Goal: Task Accomplishment & Management: Manage account settings

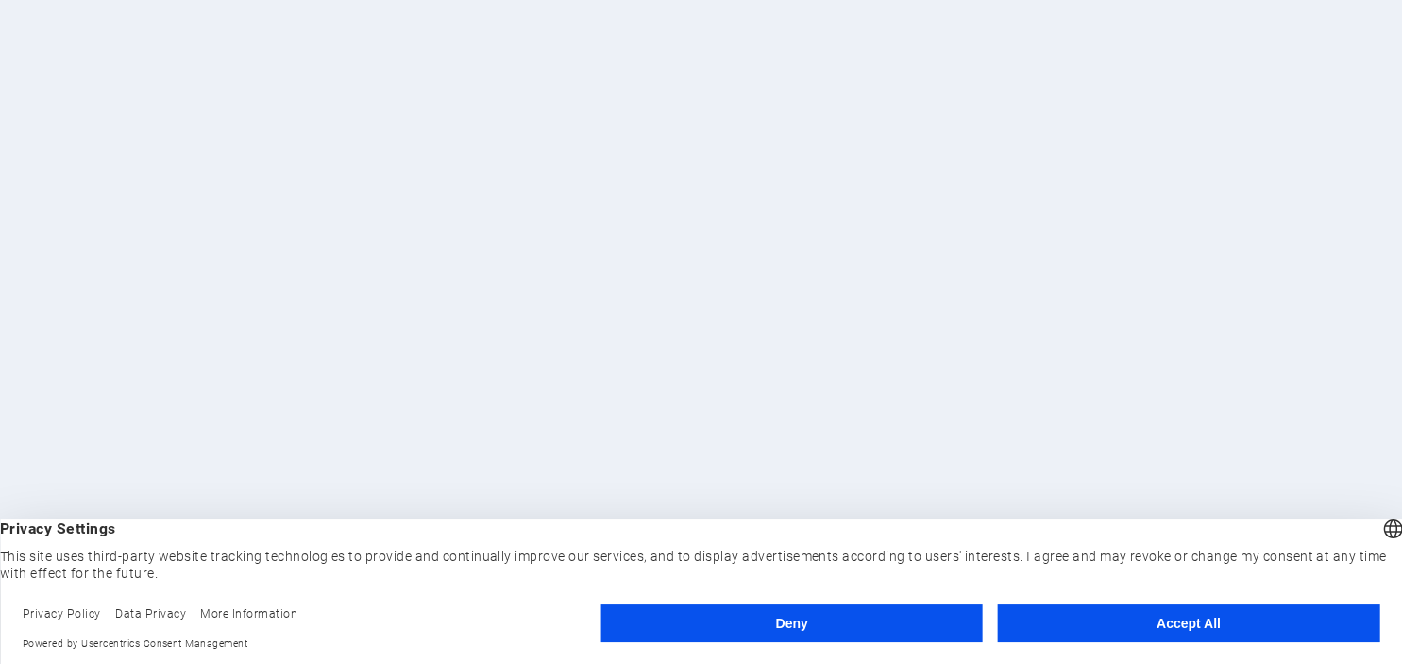
click at [1170, 625] on button "Accept All" at bounding box center [1188, 623] width 381 height 38
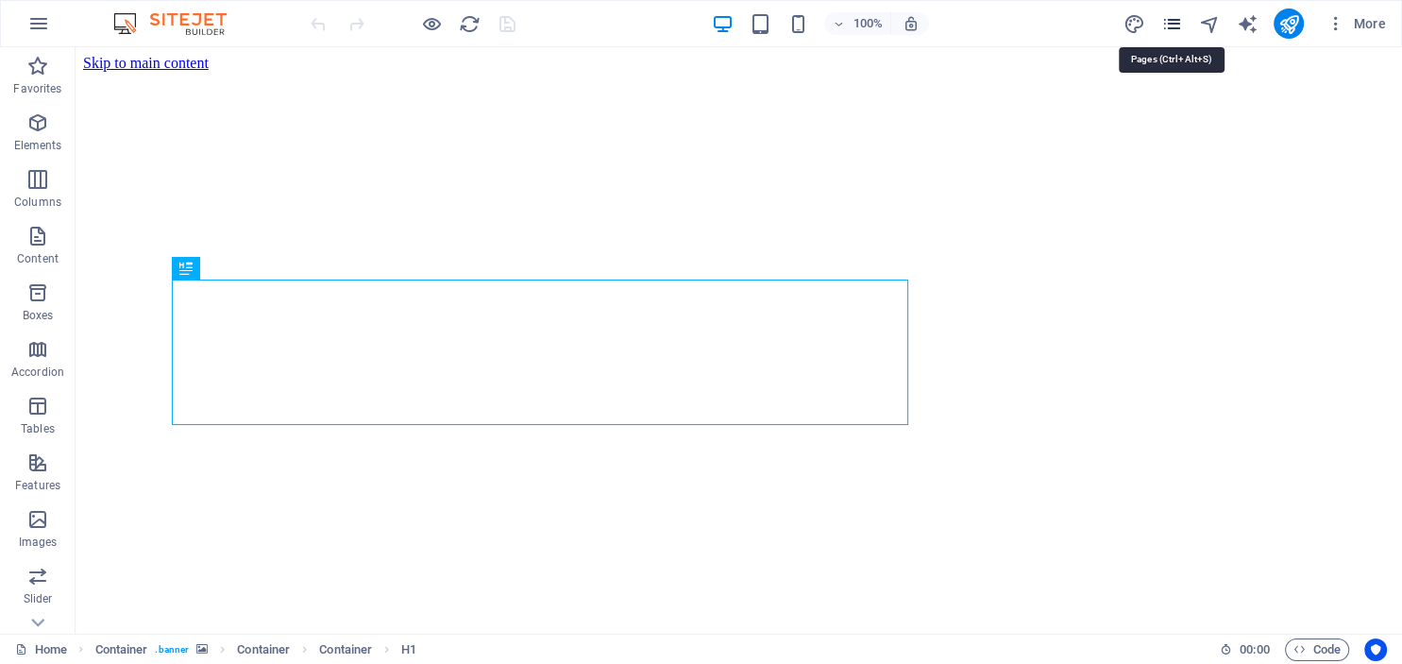
click at [1172, 24] on icon "pages" at bounding box center [1171, 24] width 22 height 22
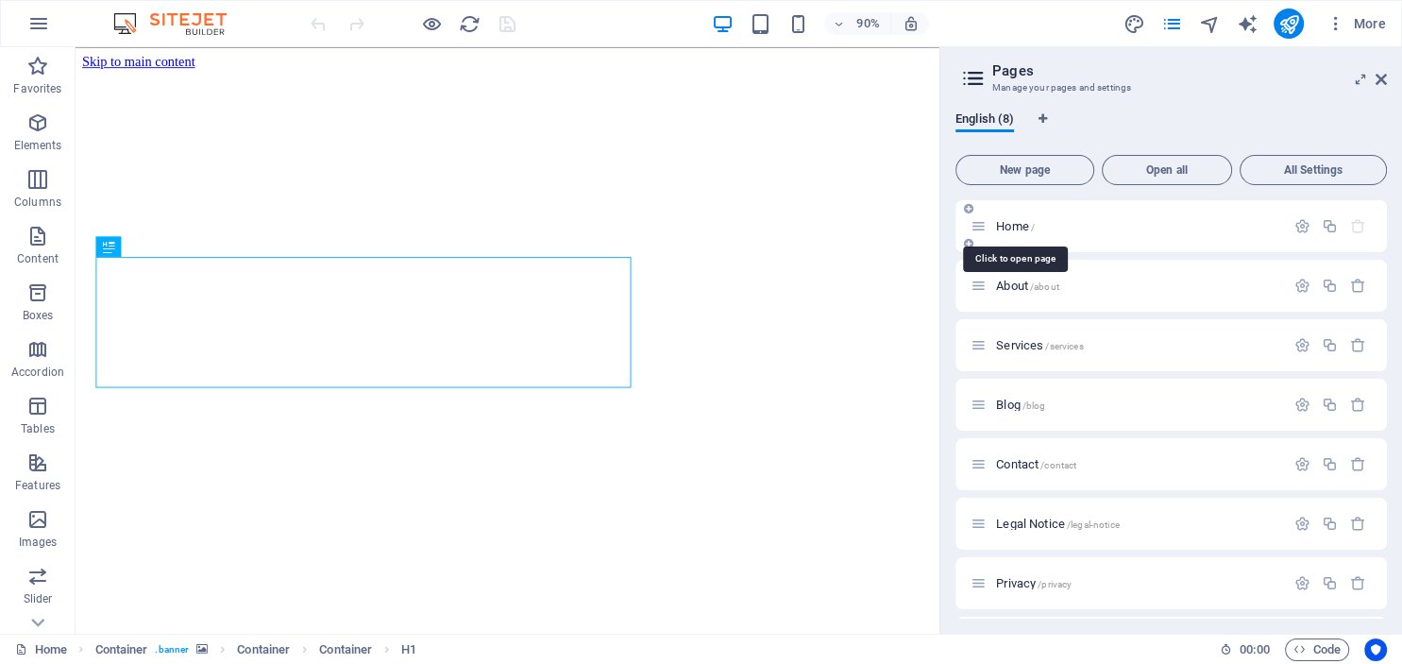
click at [1002, 223] on span "Home /" at bounding box center [1015, 226] width 39 height 14
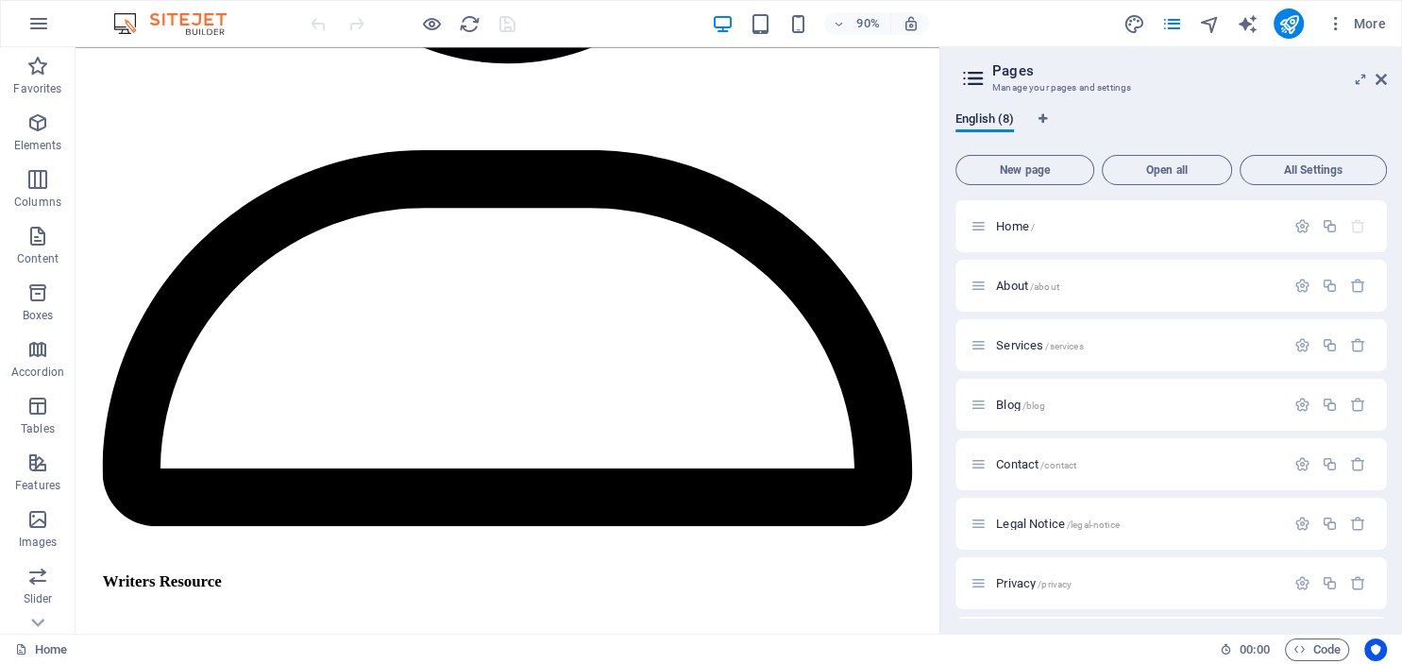
scroll to position [4911, 0]
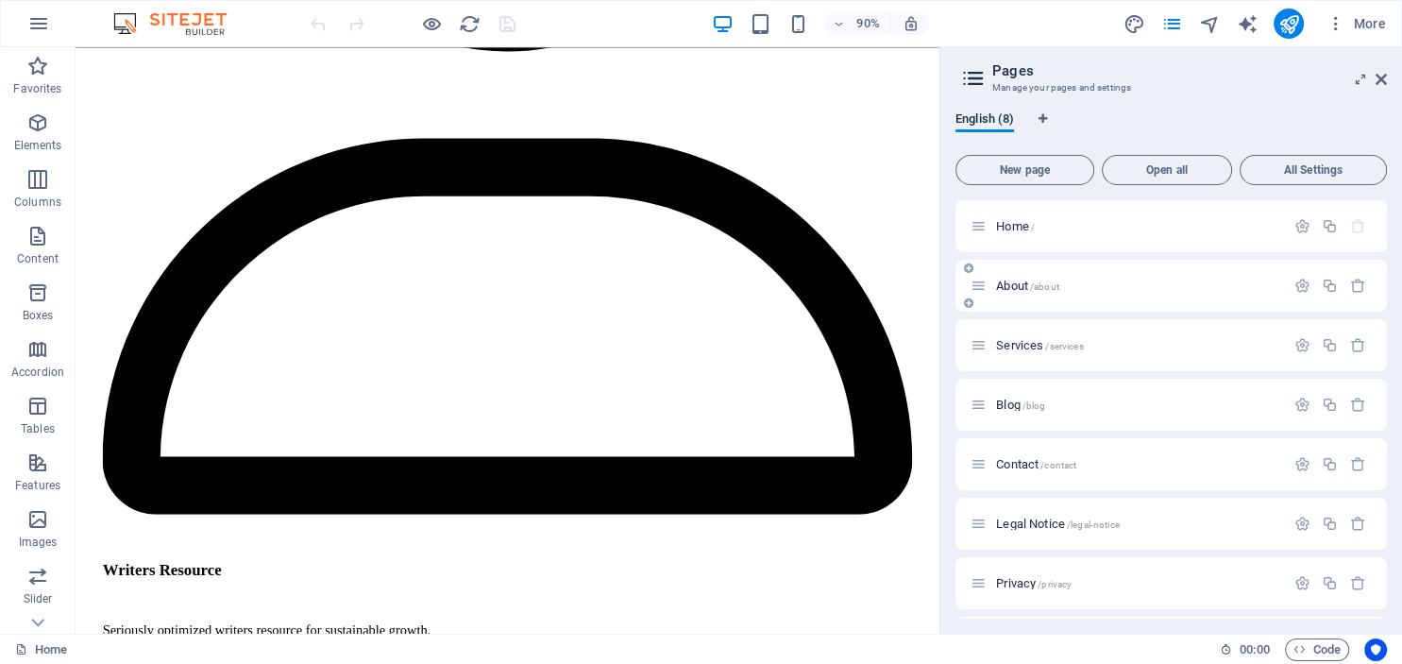
click at [985, 287] on icon at bounding box center [978, 285] width 16 height 16
click at [999, 289] on span "About /about" at bounding box center [1027, 285] width 63 height 14
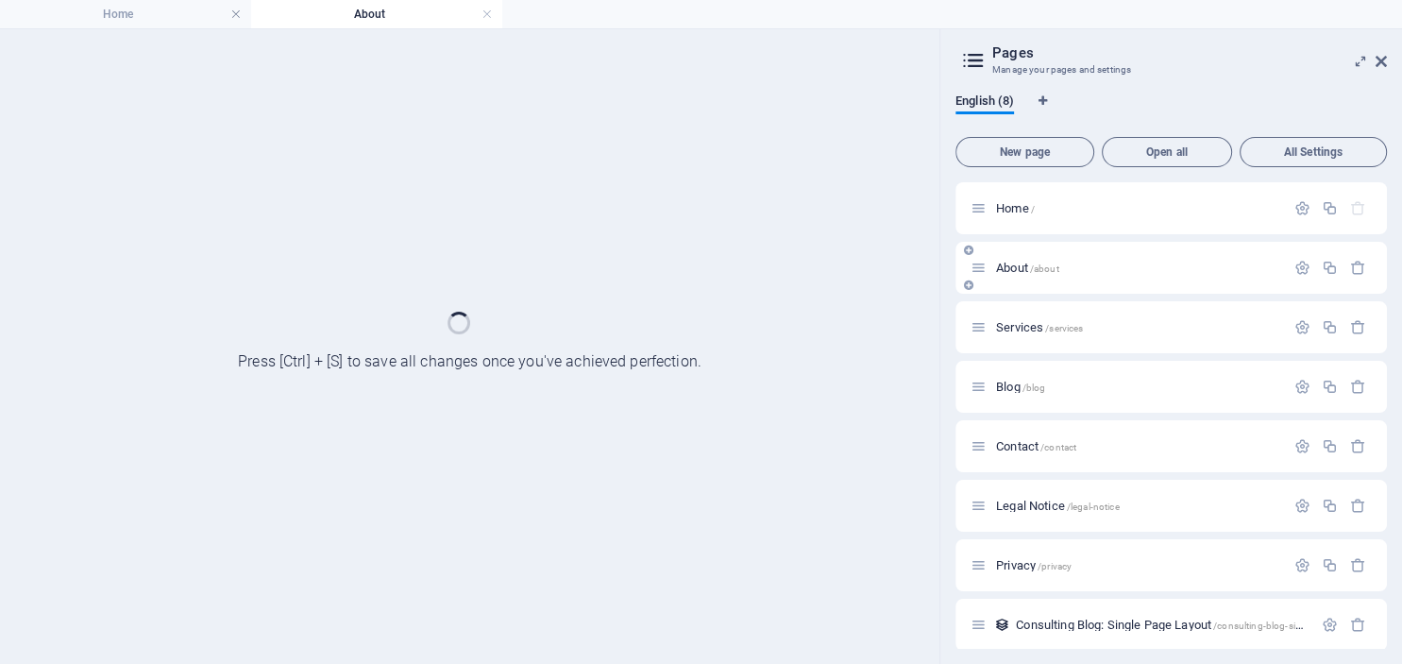
click at [1005, 287] on div "About /about" at bounding box center [1170, 268] width 431 height 52
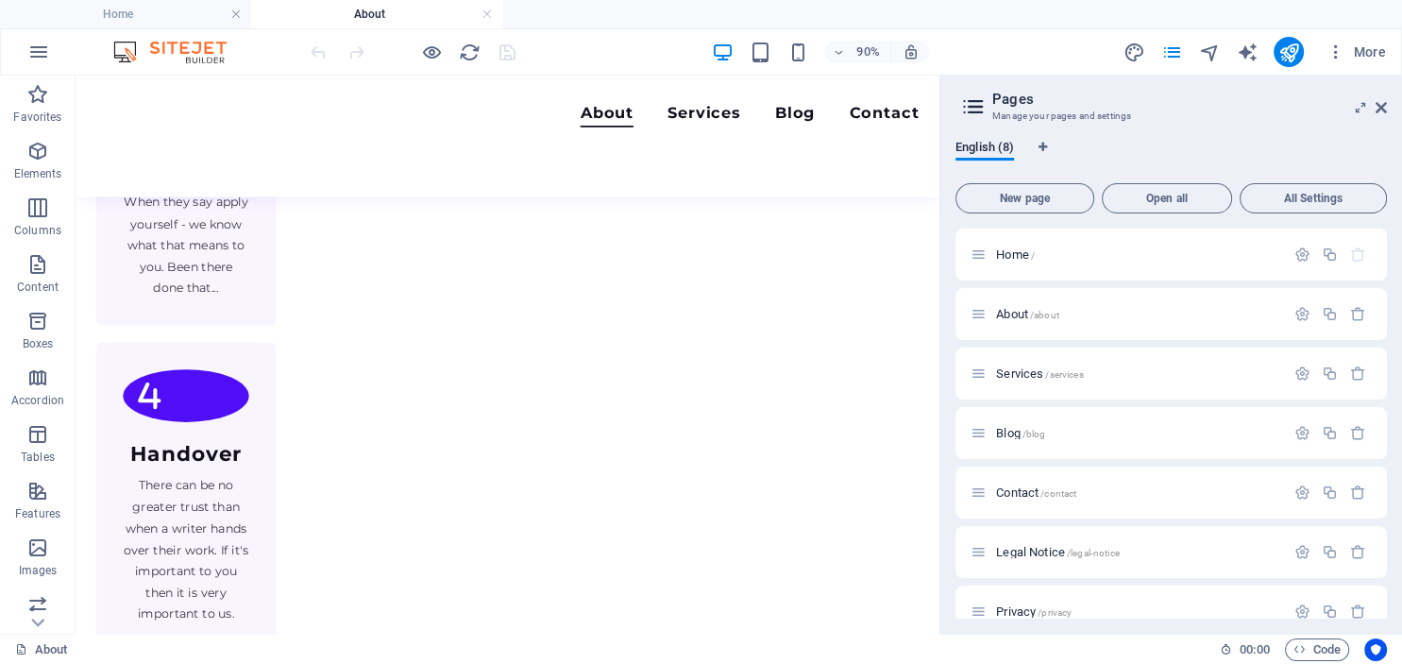
scroll to position [1914, 0]
click at [1006, 376] on span "Services /services" at bounding box center [1039, 373] width 87 height 14
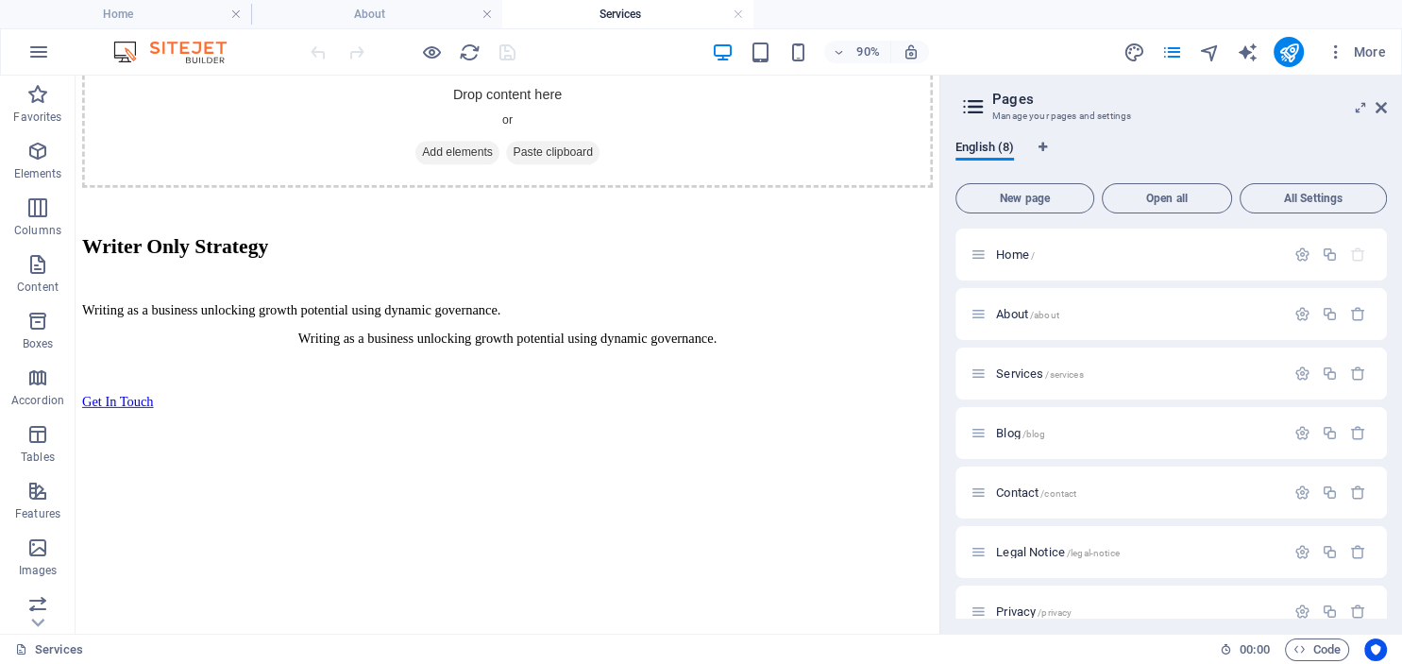
scroll to position [4476, 0]
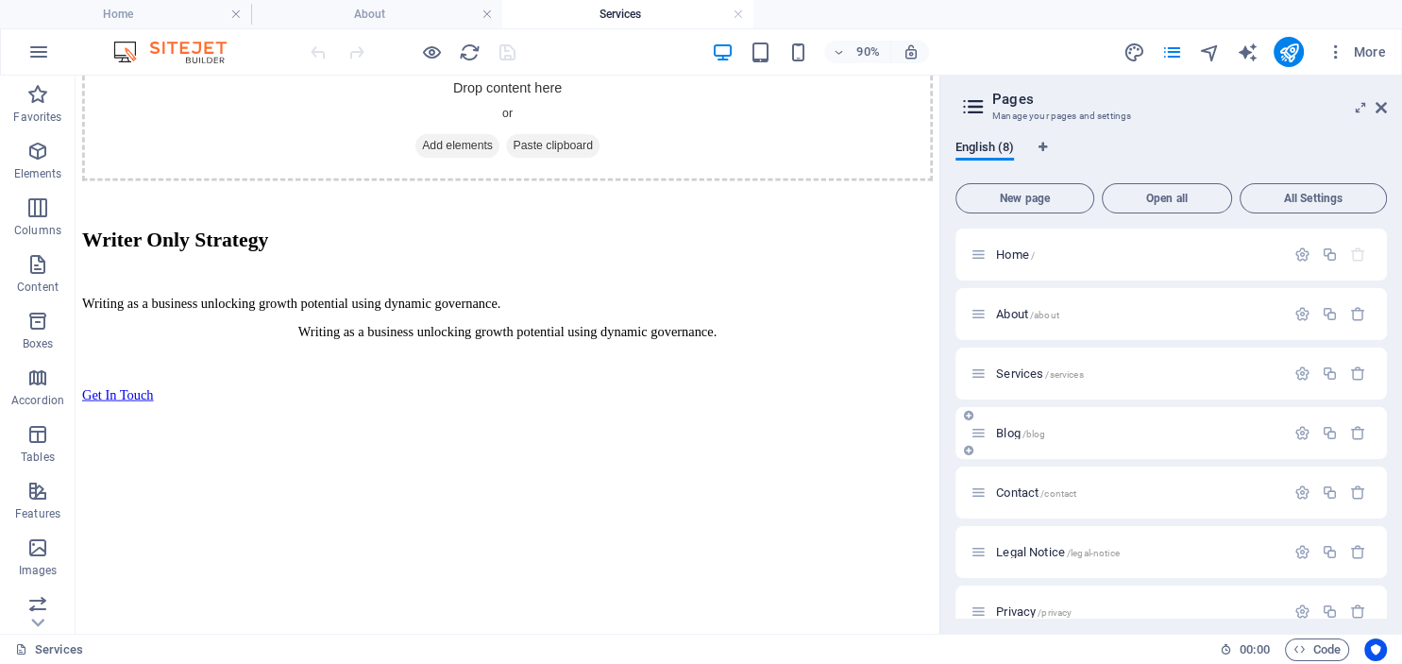
click at [996, 434] on span "Blog /blog" at bounding box center [1020, 433] width 49 height 14
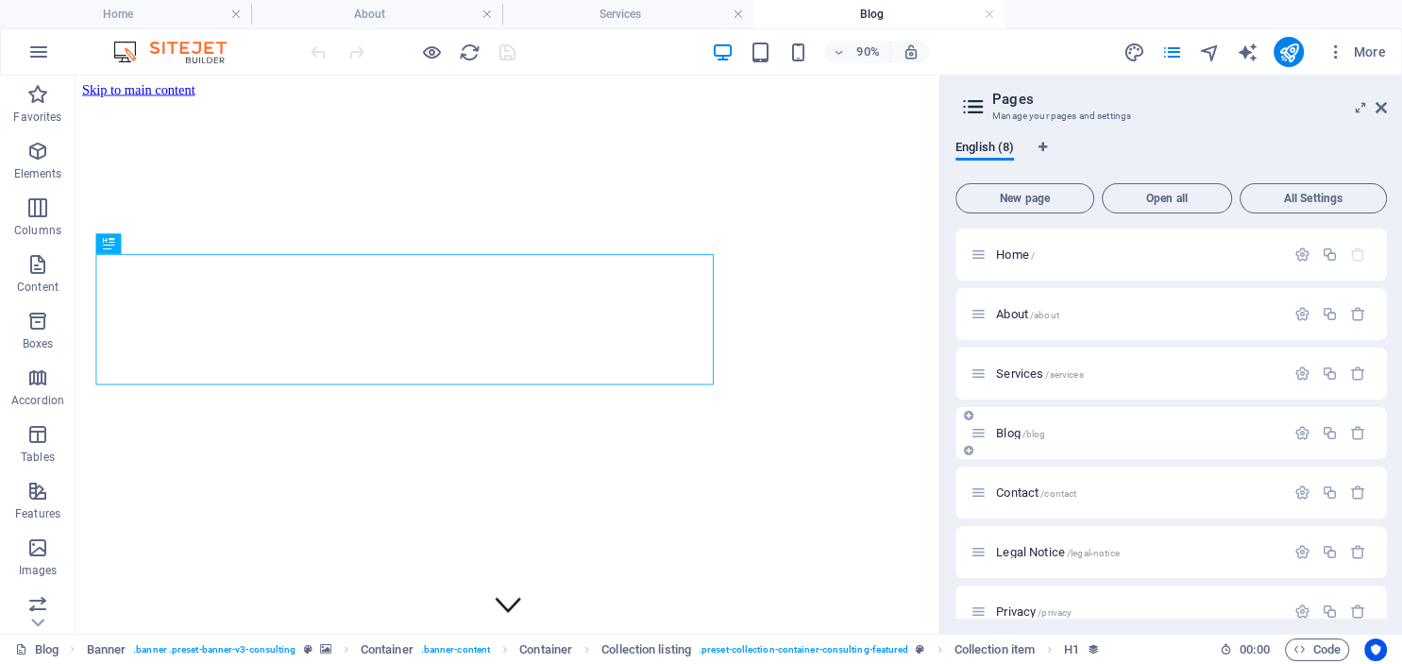
scroll to position [0, 0]
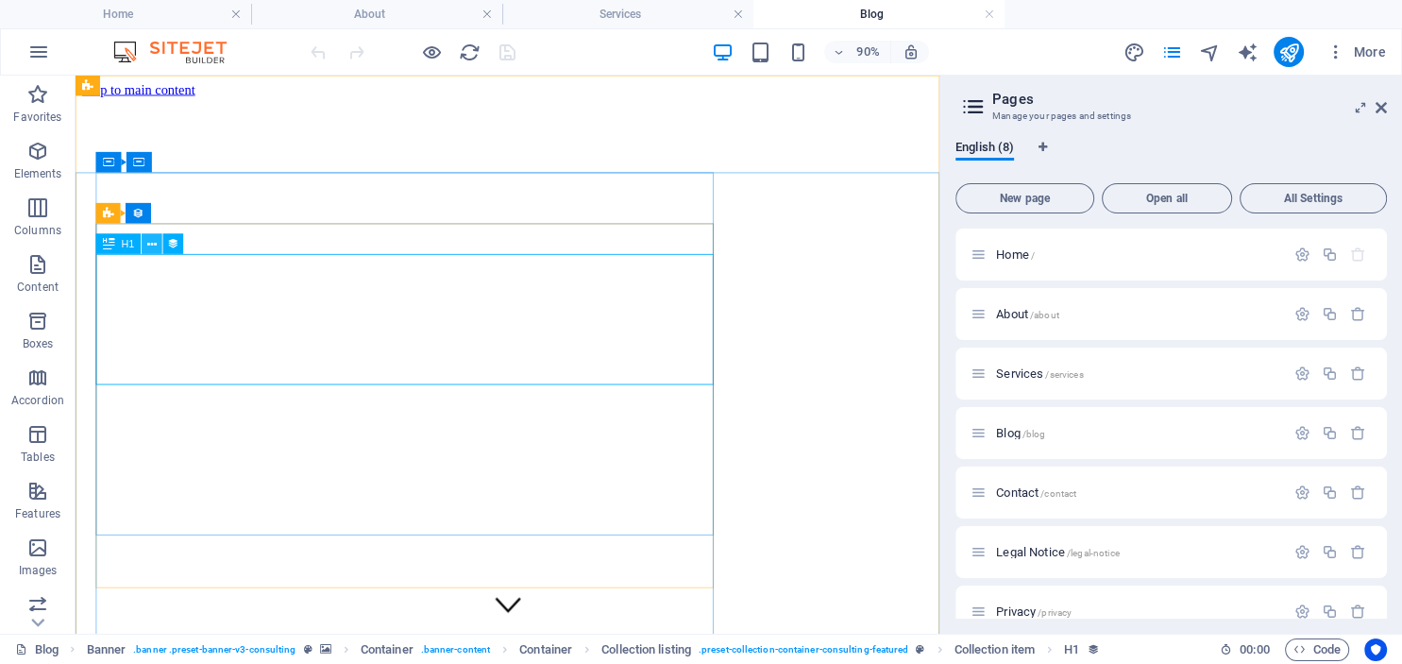
click at [153, 246] on icon at bounding box center [151, 244] width 9 height 18
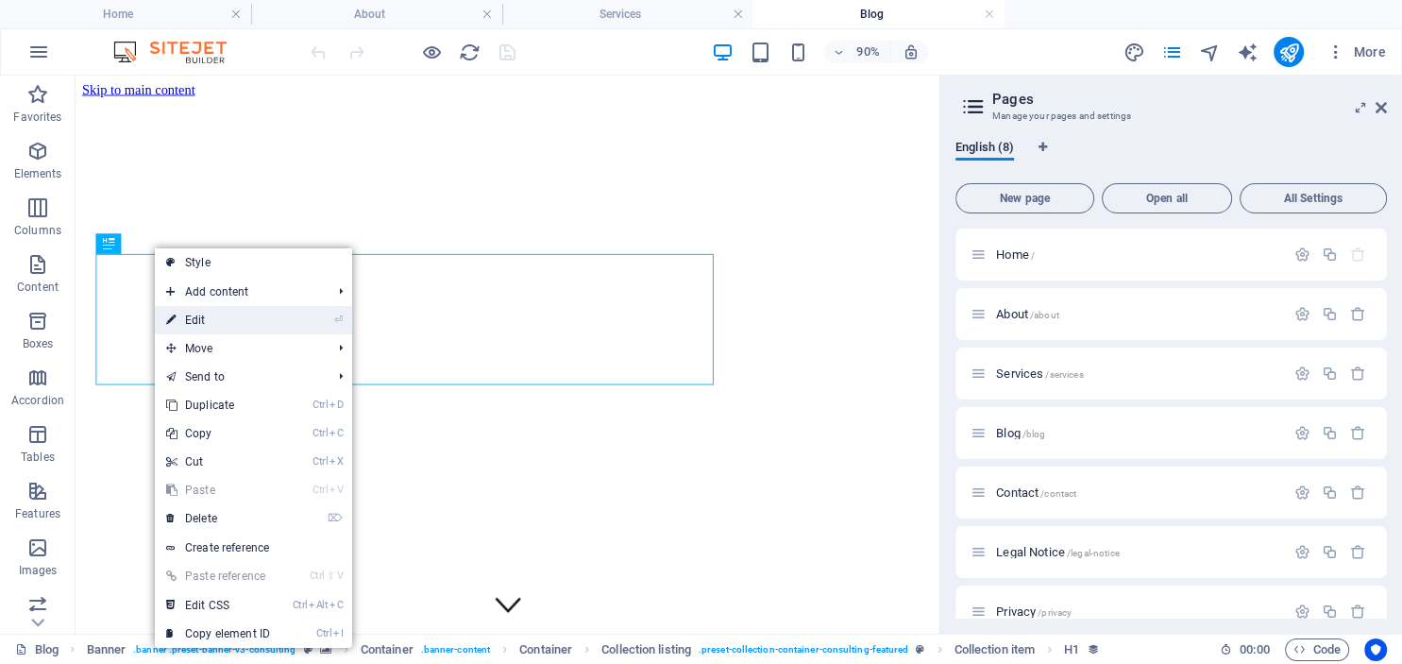
click at [198, 321] on link "⏎ Edit" at bounding box center [218, 320] width 126 height 28
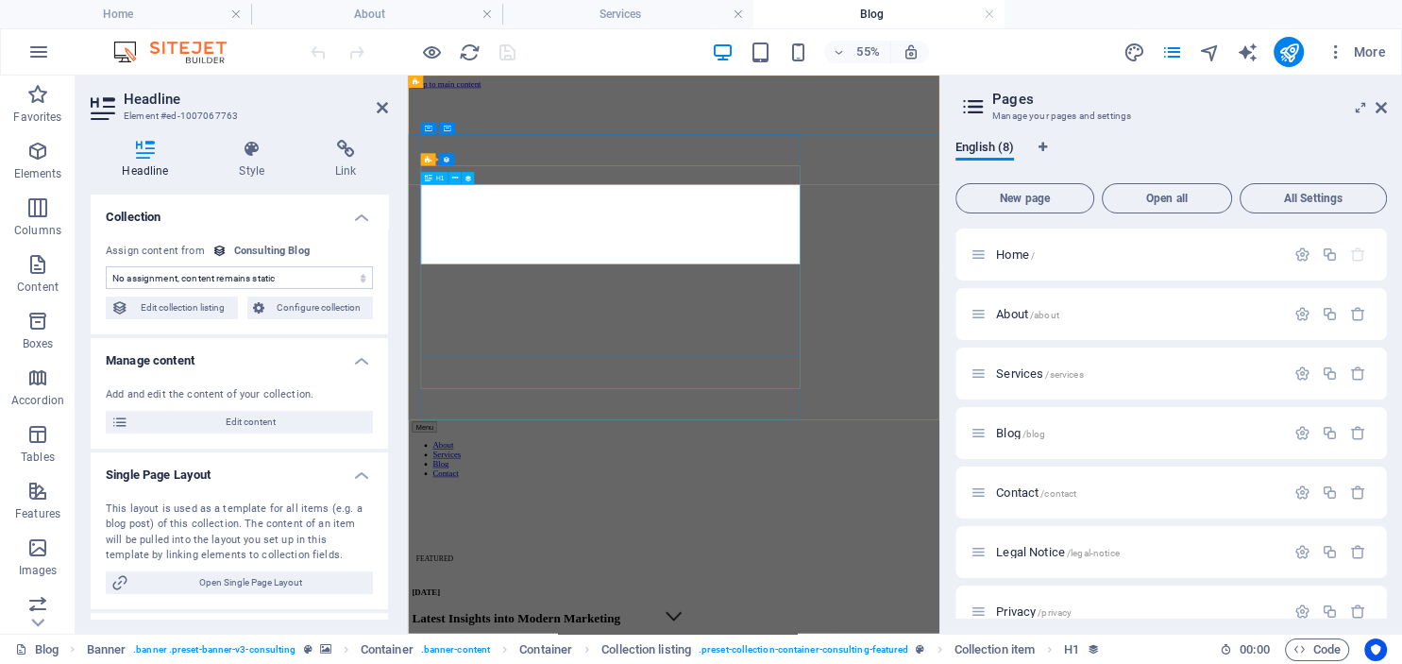
select select "name"
click at [454, 183] on icon at bounding box center [455, 178] width 6 height 11
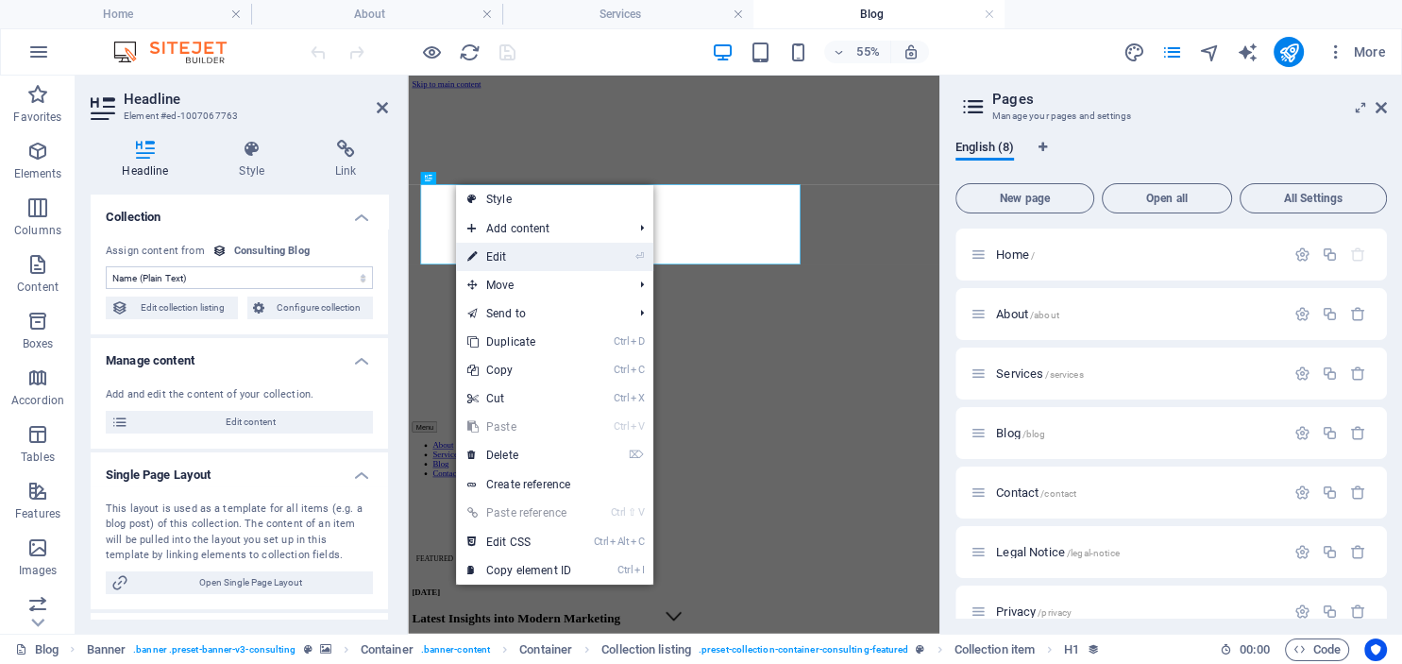
click at [500, 257] on link "⏎ Edit" at bounding box center [519, 257] width 126 height 28
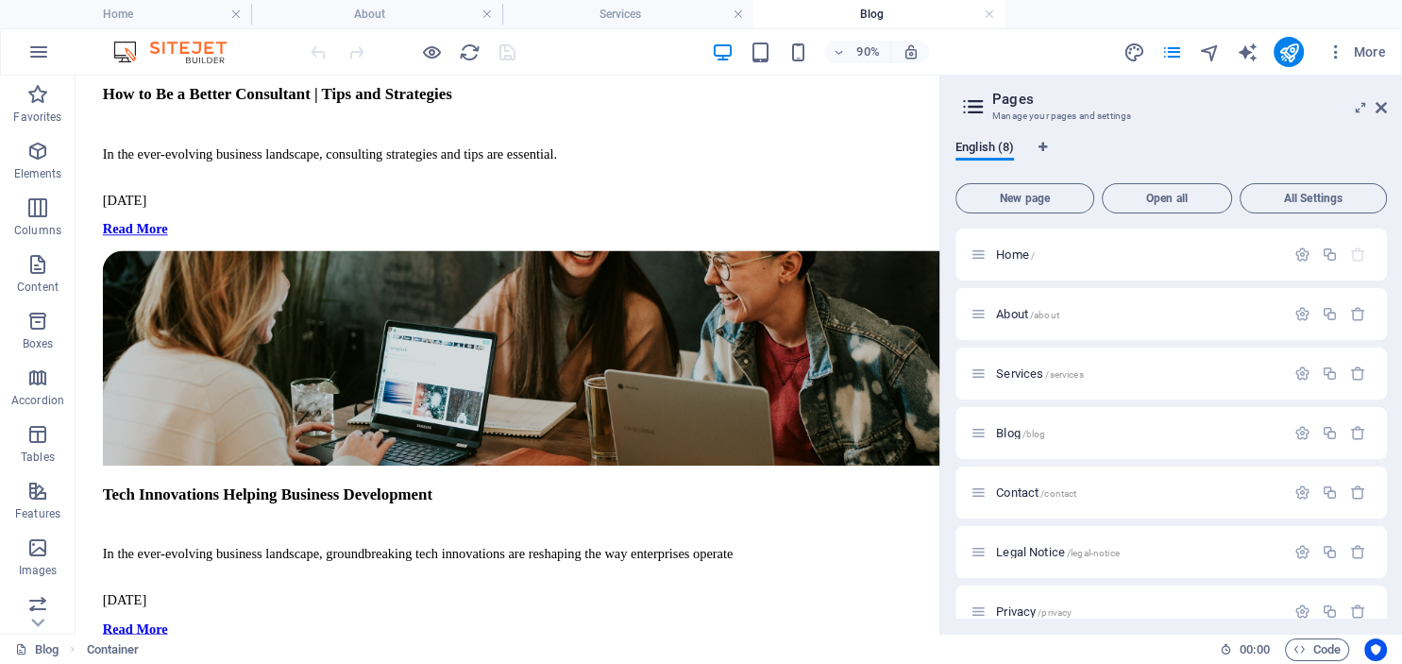
scroll to position [2660, 0]
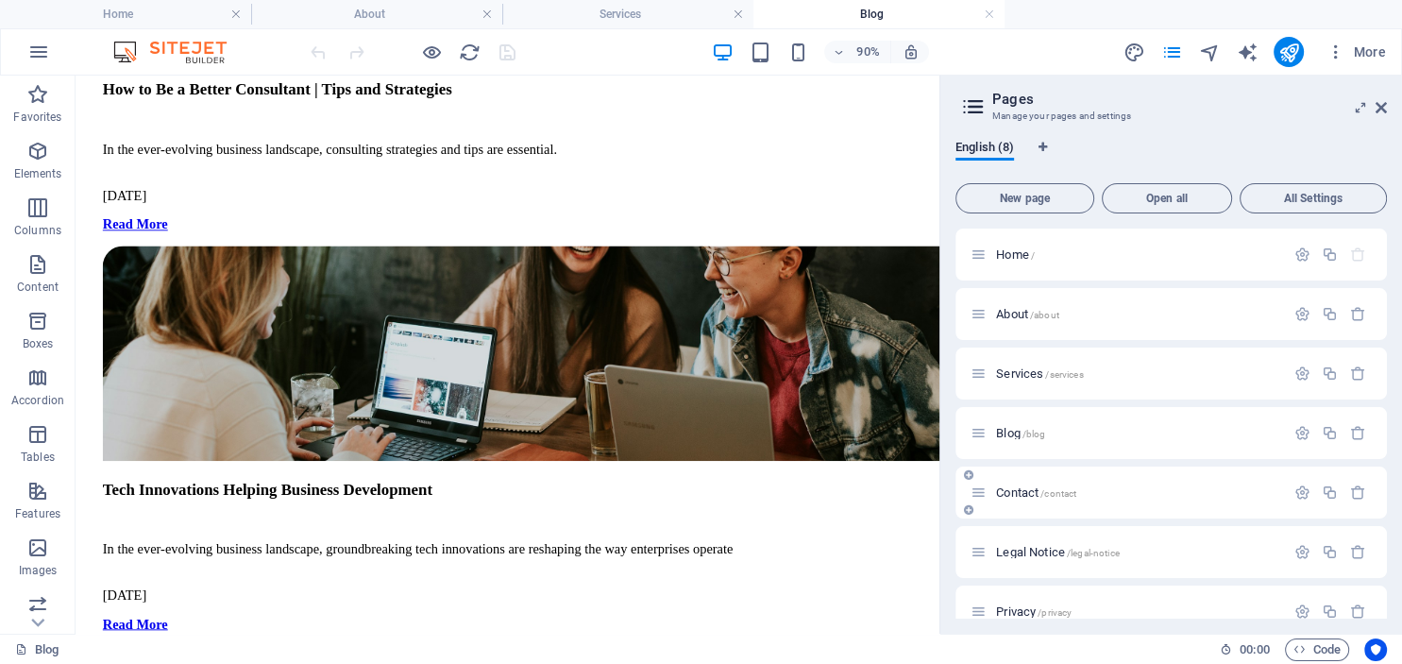
click at [1014, 496] on span "Contact /contact" at bounding box center [1036, 492] width 80 height 14
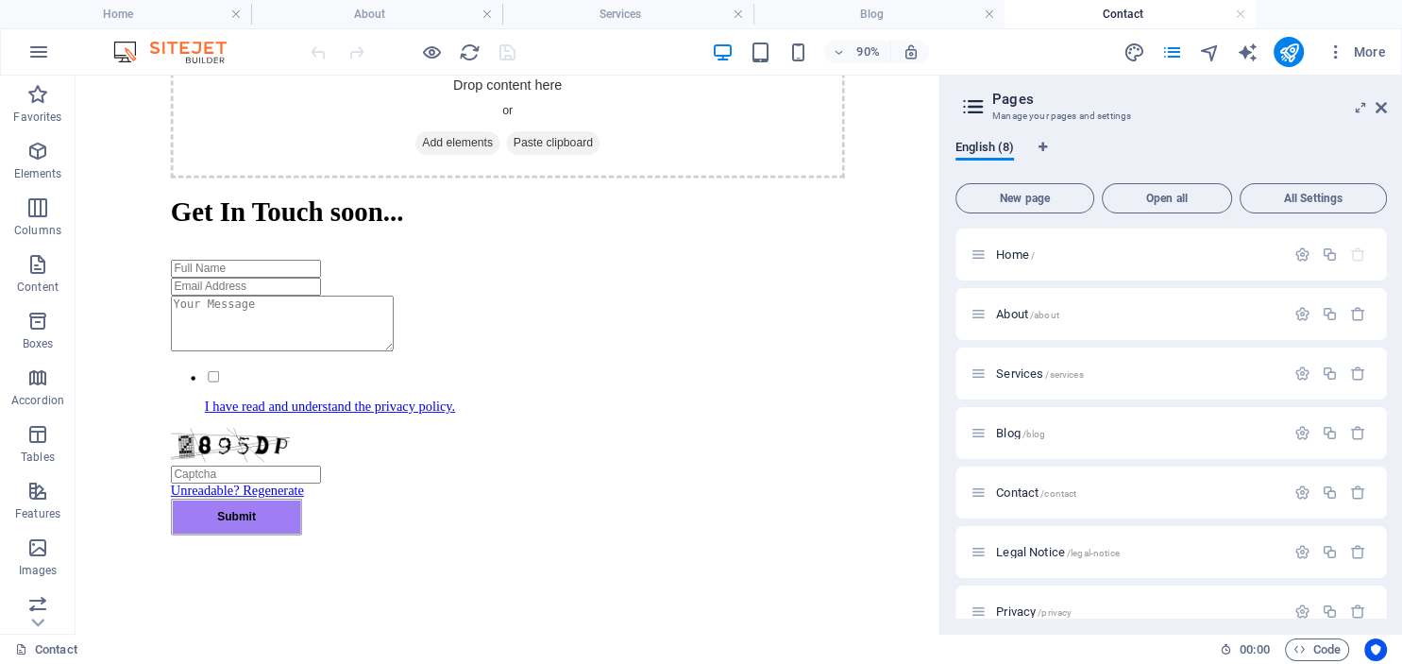
scroll to position [1065, 0]
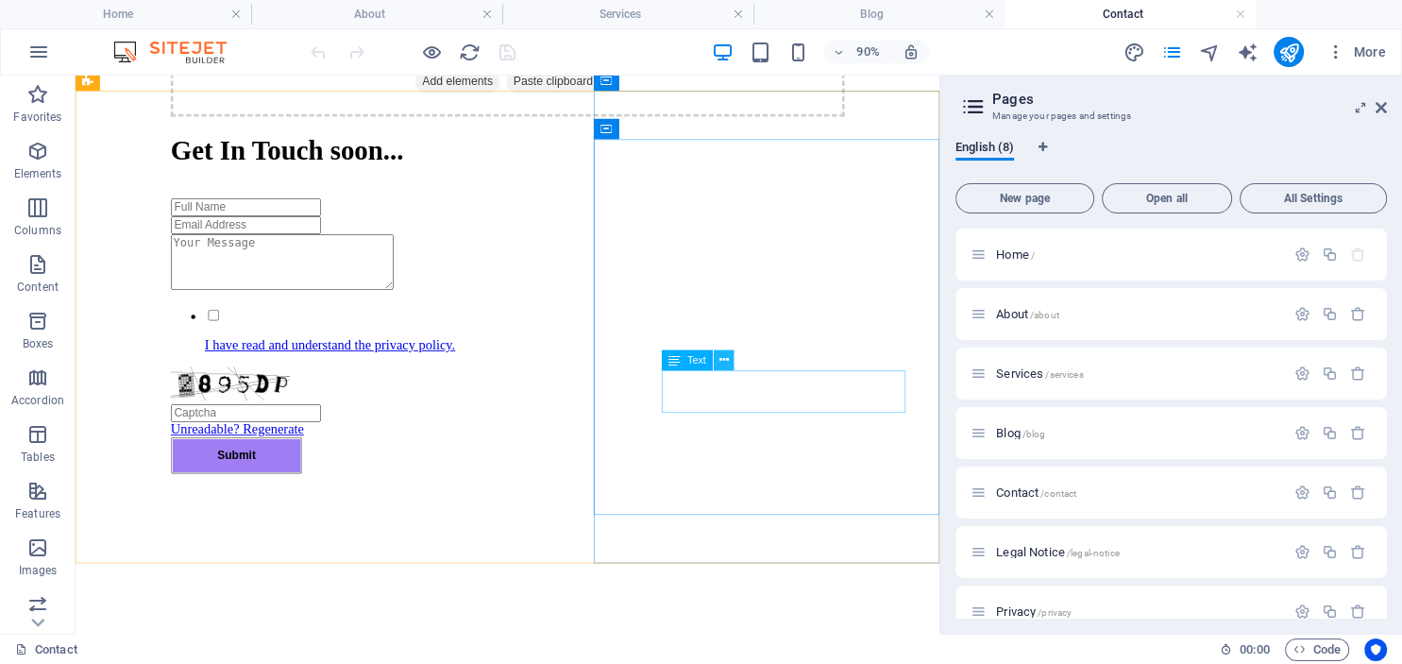
click at [725, 360] on icon at bounding box center [723, 360] width 9 height 18
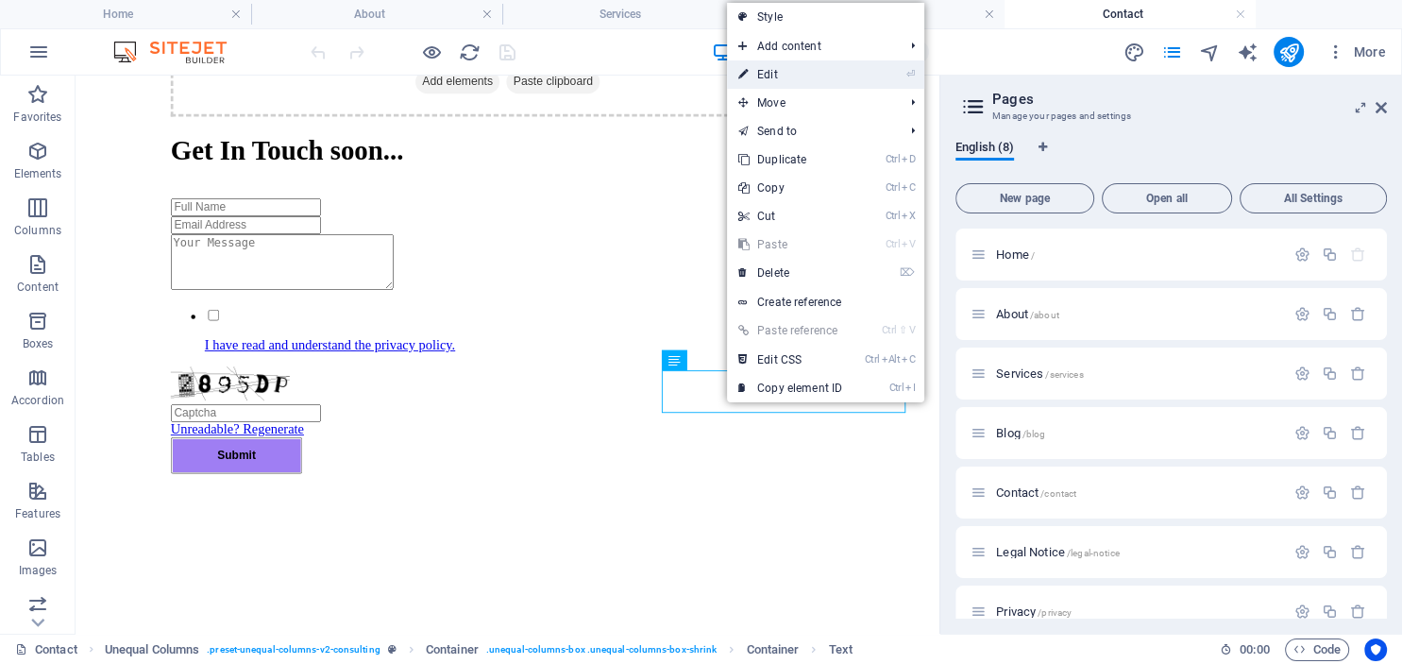
click at [772, 76] on link "⏎ Edit" at bounding box center [790, 74] width 126 height 28
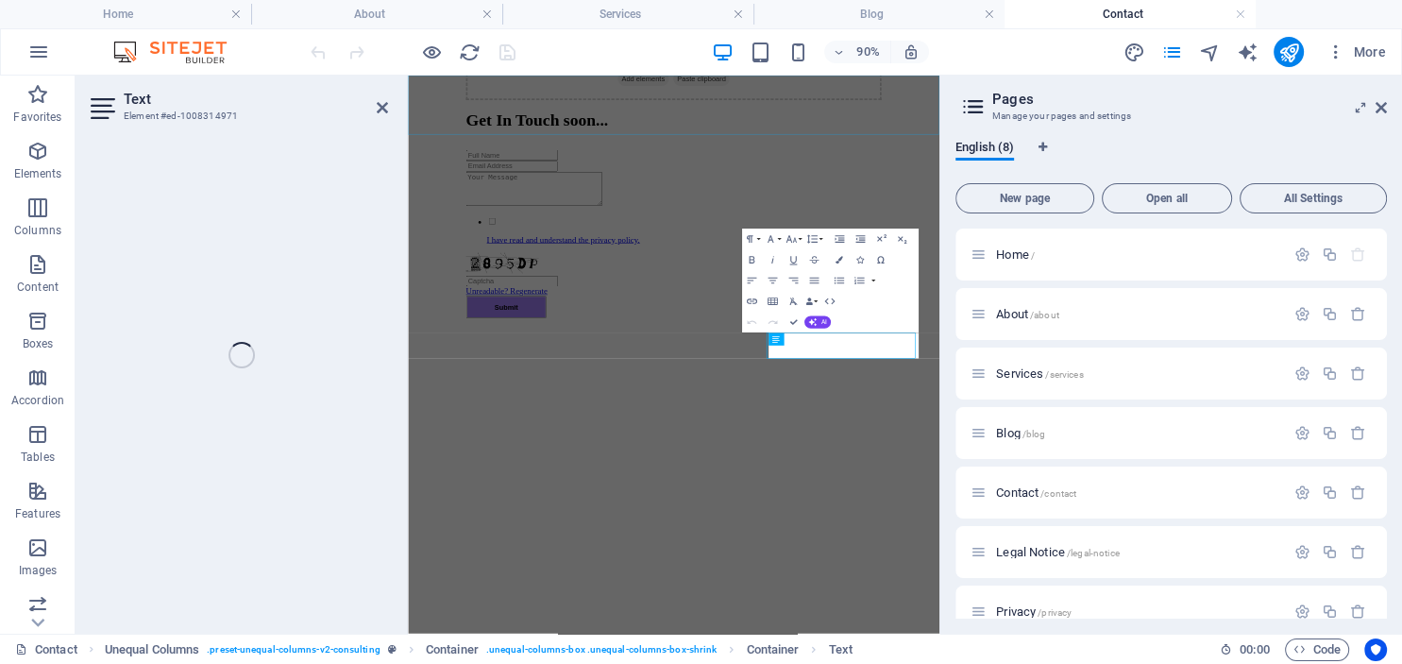
scroll to position [925, 0]
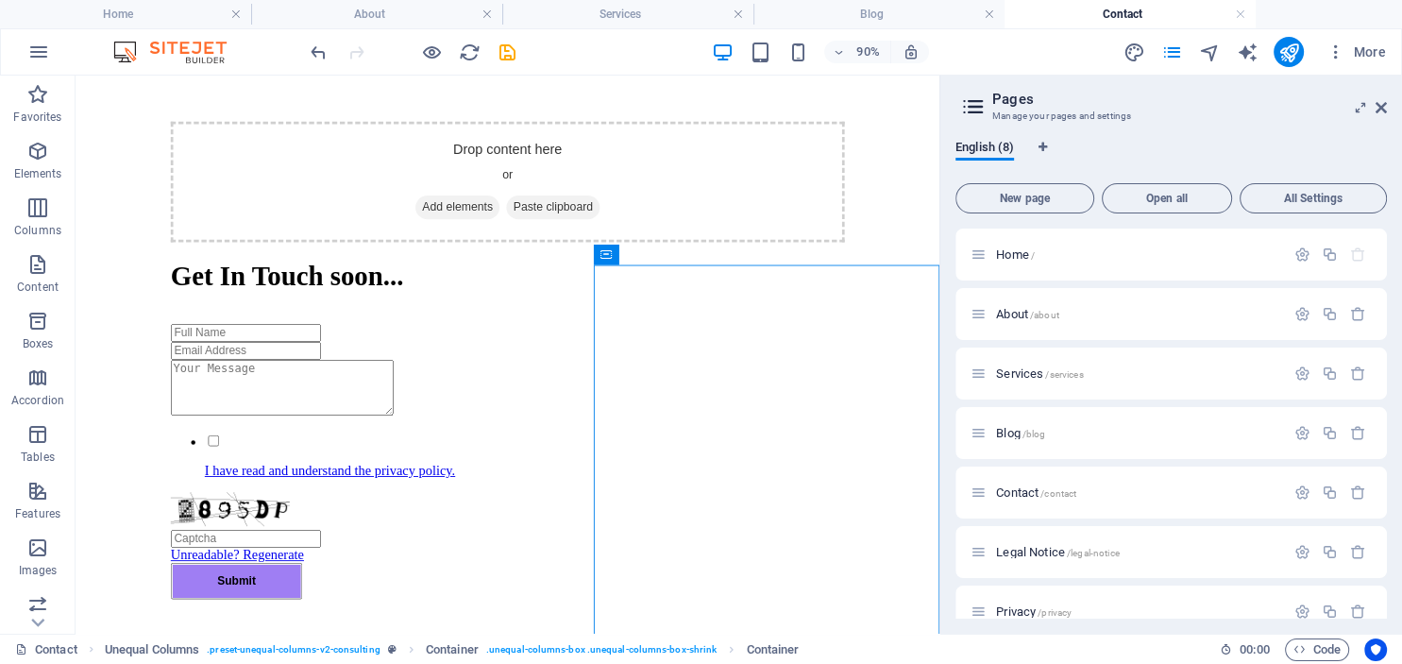
scroll to position [1320, 0]
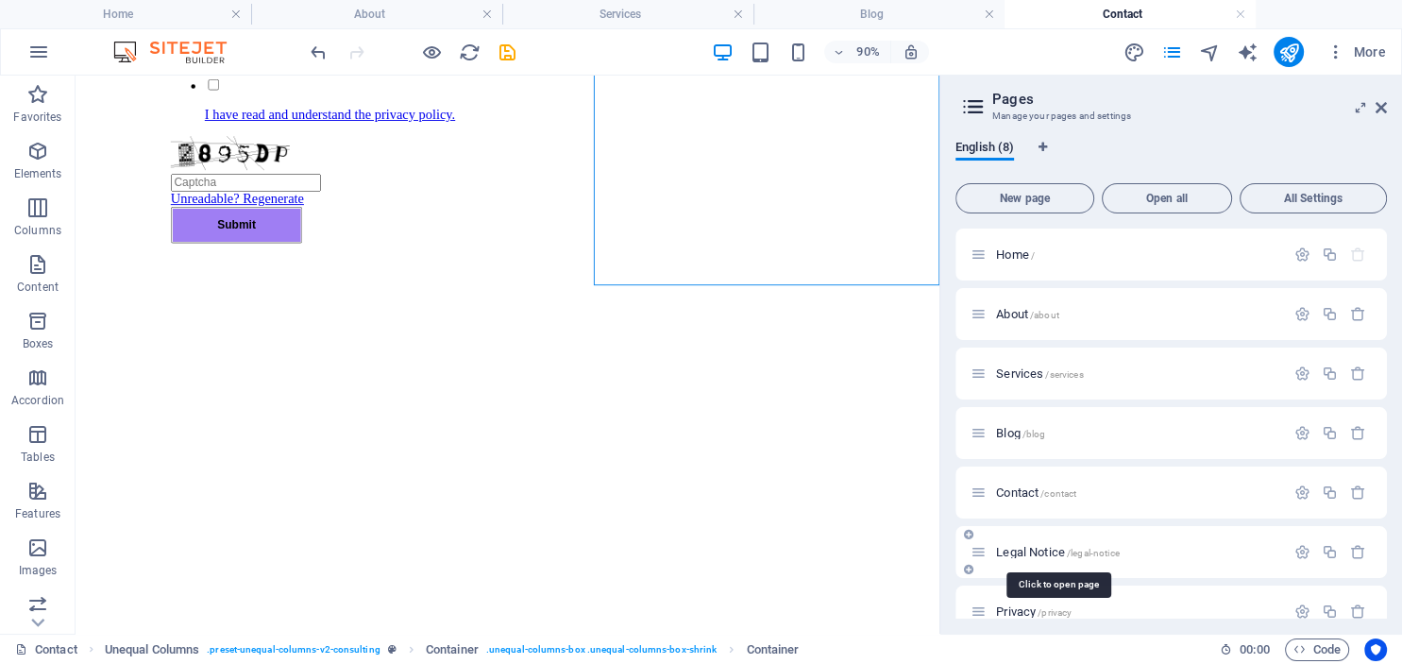
click at [1019, 552] on span "Legal Notice /legal-notice" at bounding box center [1057, 552] width 123 height 14
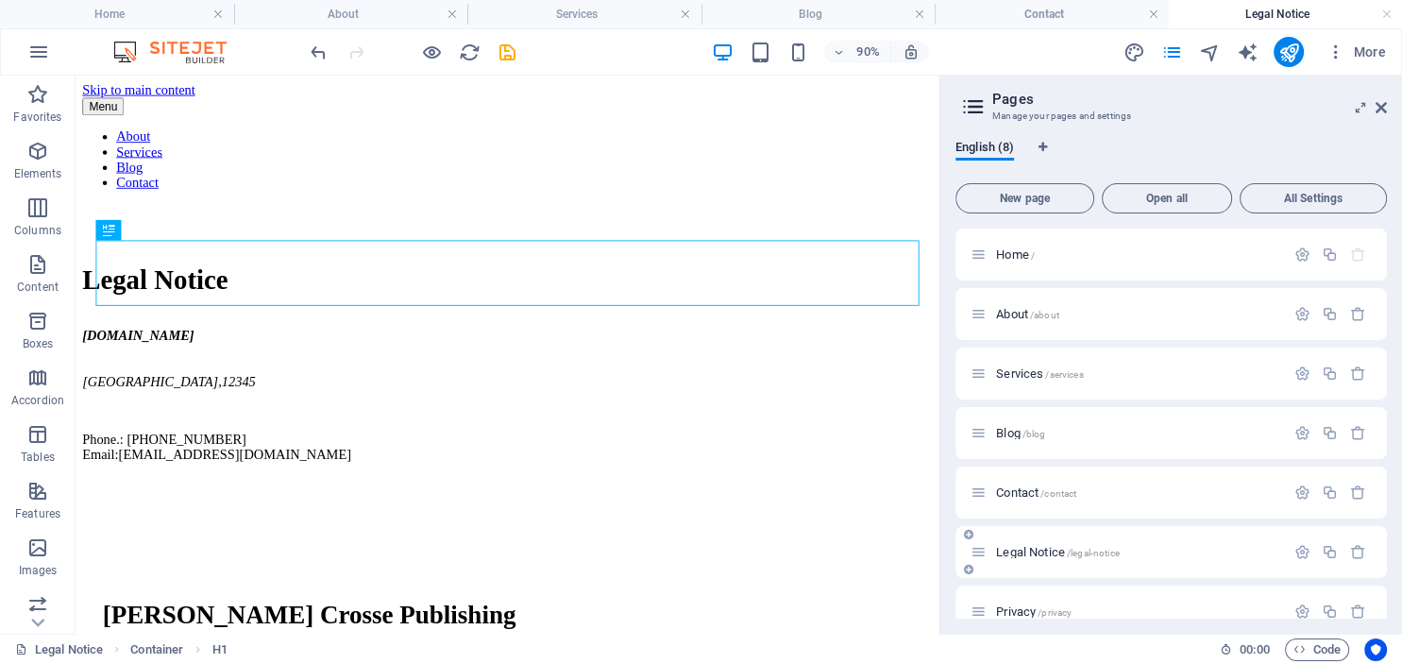
scroll to position [0, 0]
click at [157, 308] on icon at bounding box center [157, 309] width 9 height 18
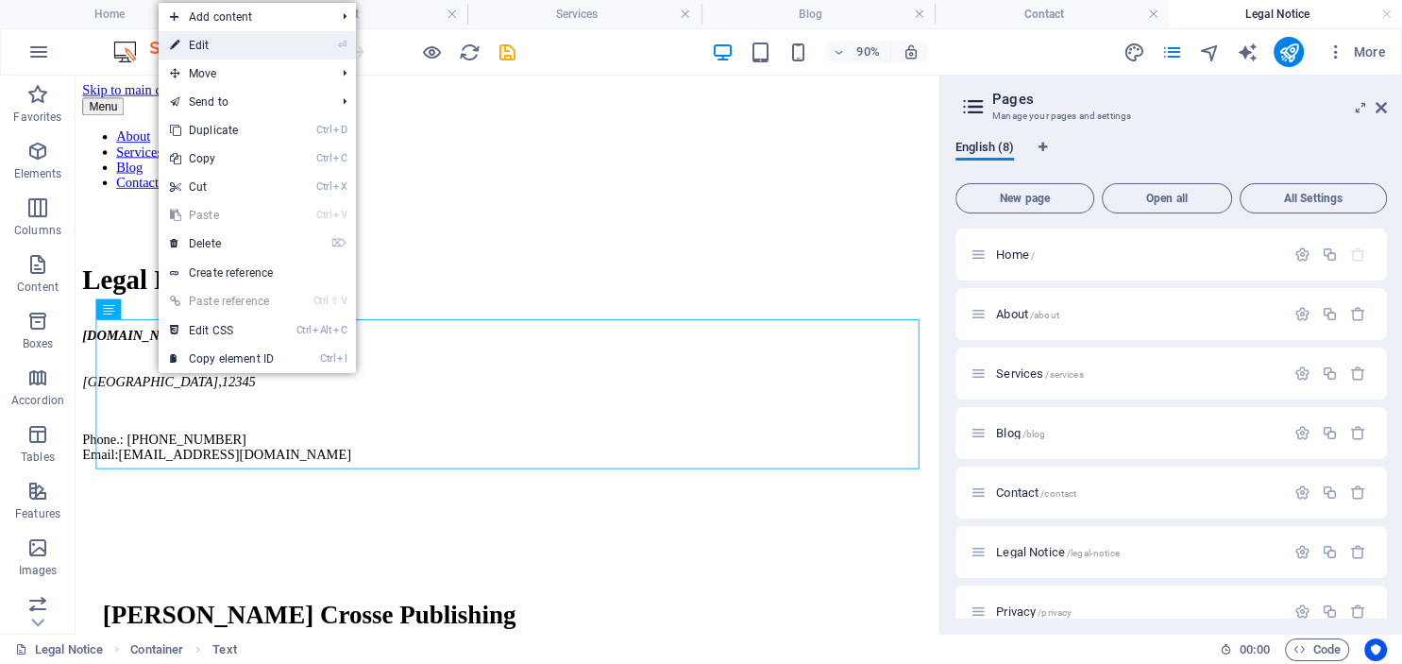
click at [206, 48] on link "⏎ Edit" at bounding box center [222, 45] width 126 height 28
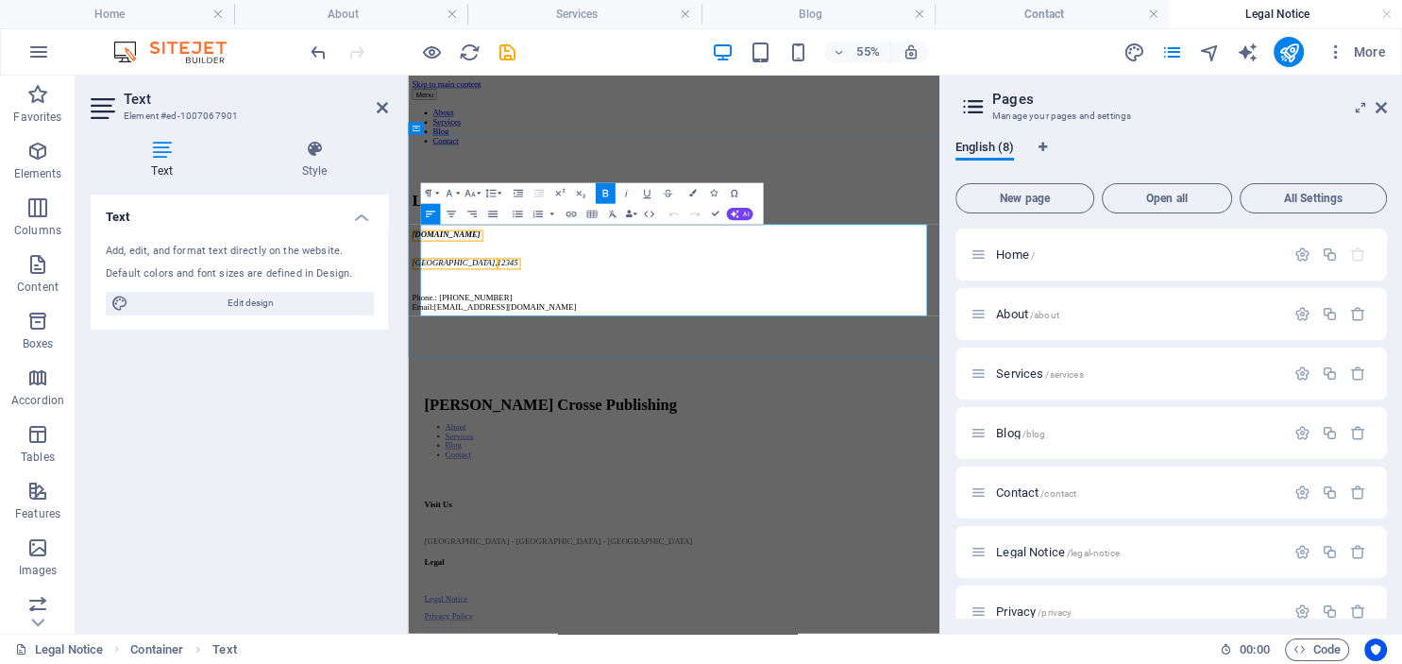
click at [450, 423] on span "[GEOGRAPHIC_DATA]" at bounding box center [490, 415] width 151 height 16
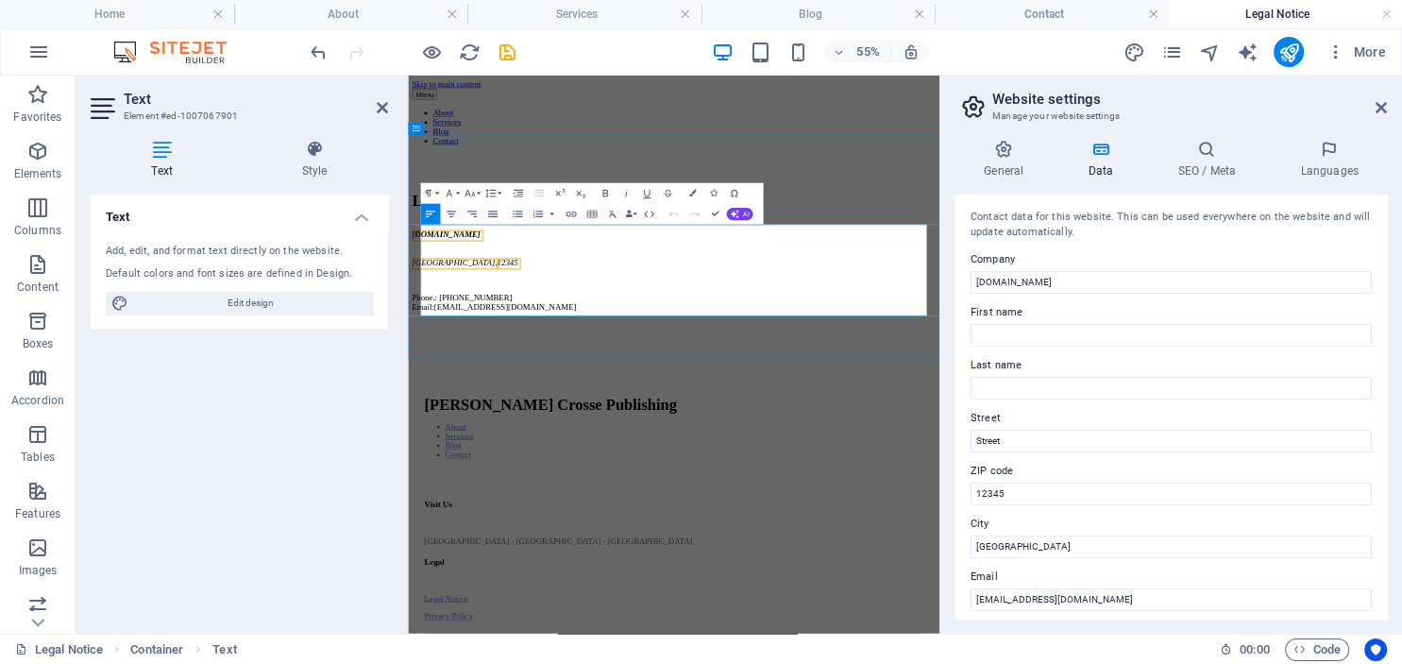
click at [472, 422] on span "[GEOGRAPHIC_DATA]" at bounding box center [490, 415] width 151 height 16
click at [501, 472] on p "Phone.: [PHONE_NUMBER] Email:[EMAIL_ADDRESS][DOMAIN_NAME]" at bounding box center [890, 488] width 951 height 34
click at [564, 472] on p "Phone.: [PHONE_NUMBER] Email:[EMAIL_ADDRESS][DOMAIN_NAME]" at bounding box center [890, 488] width 951 height 34
click at [499, 471] on p "Phone.: [PHONE_NUMBER] Email:[EMAIL_ADDRESS][DOMAIN_NAME]" at bounding box center [890, 488] width 951 height 34
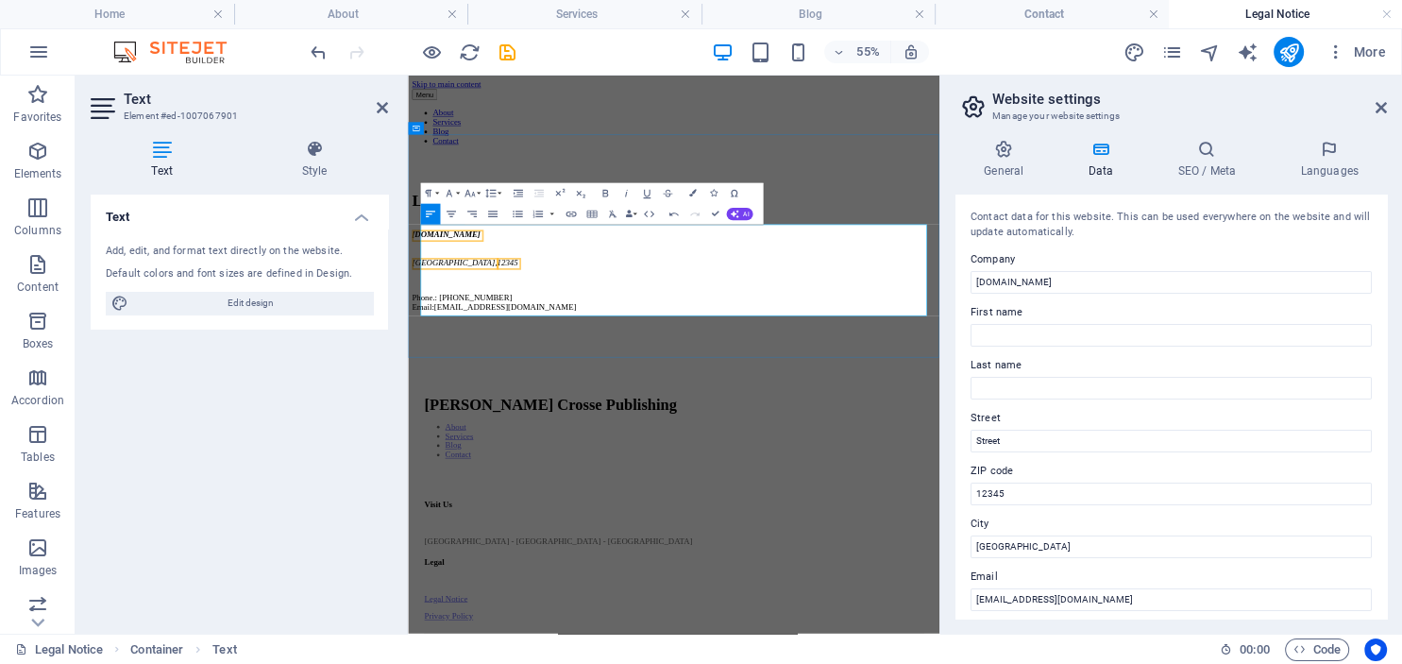
click at [483, 498] on p "Phone.: [PHONE_NUMBER] Email:[EMAIL_ADDRESS][DOMAIN_NAME]" at bounding box center [890, 488] width 951 height 34
click at [478, 423] on span "[GEOGRAPHIC_DATA]" at bounding box center [490, 415] width 151 height 16
click at [815, 423] on span "12345" at bounding box center [834, 415] width 38 height 16
click at [1174, 285] on div "Legal Notice [DOMAIN_NAME] [GEOGRAPHIC_DATA], [GEOGRAPHIC_DATA], [US_STATE] Pho…" at bounding box center [890, 394] width 951 height 219
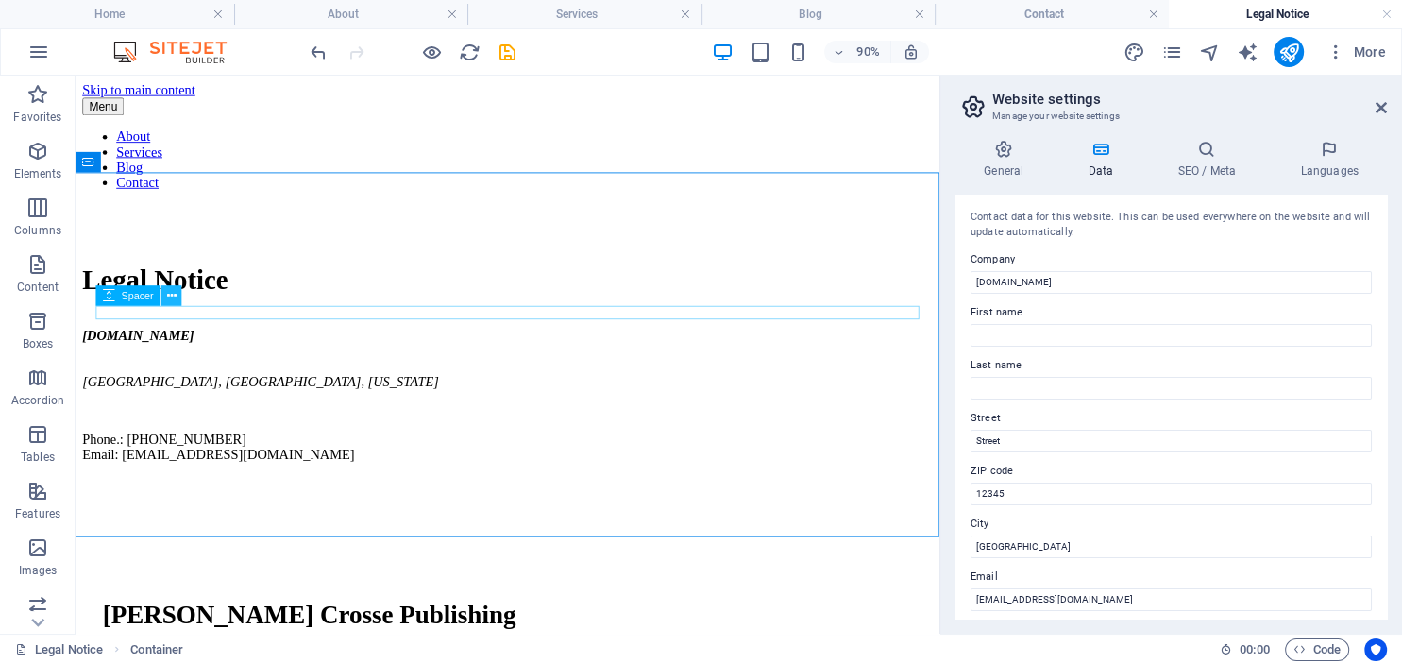
click at [168, 300] on icon at bounding box center [171, 295] width 9 height 18
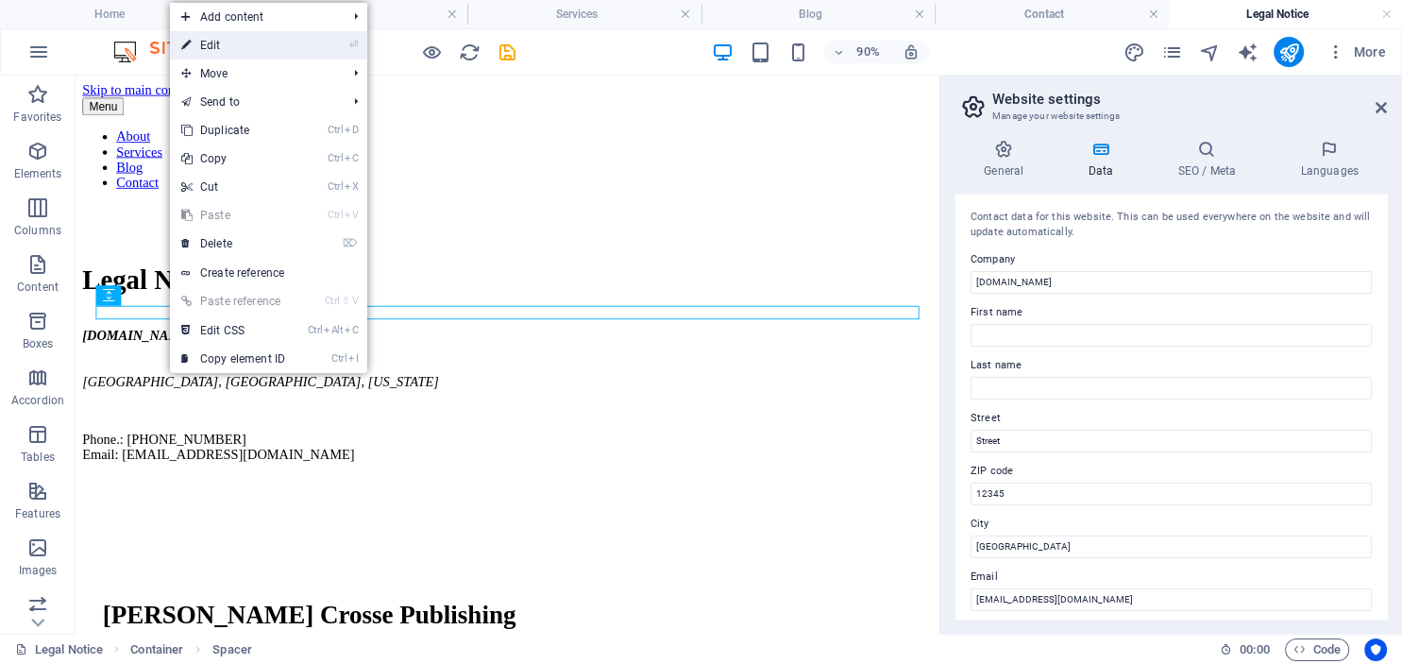
drag, startPoint x: 221, startPoint y: 43, endPoint x: 7, endPoint y: 607, distance: 602.8
click at [221, 43] on link "⏎ Edit" at bounding box center [233, 45] width 126 height 28
select select "px"
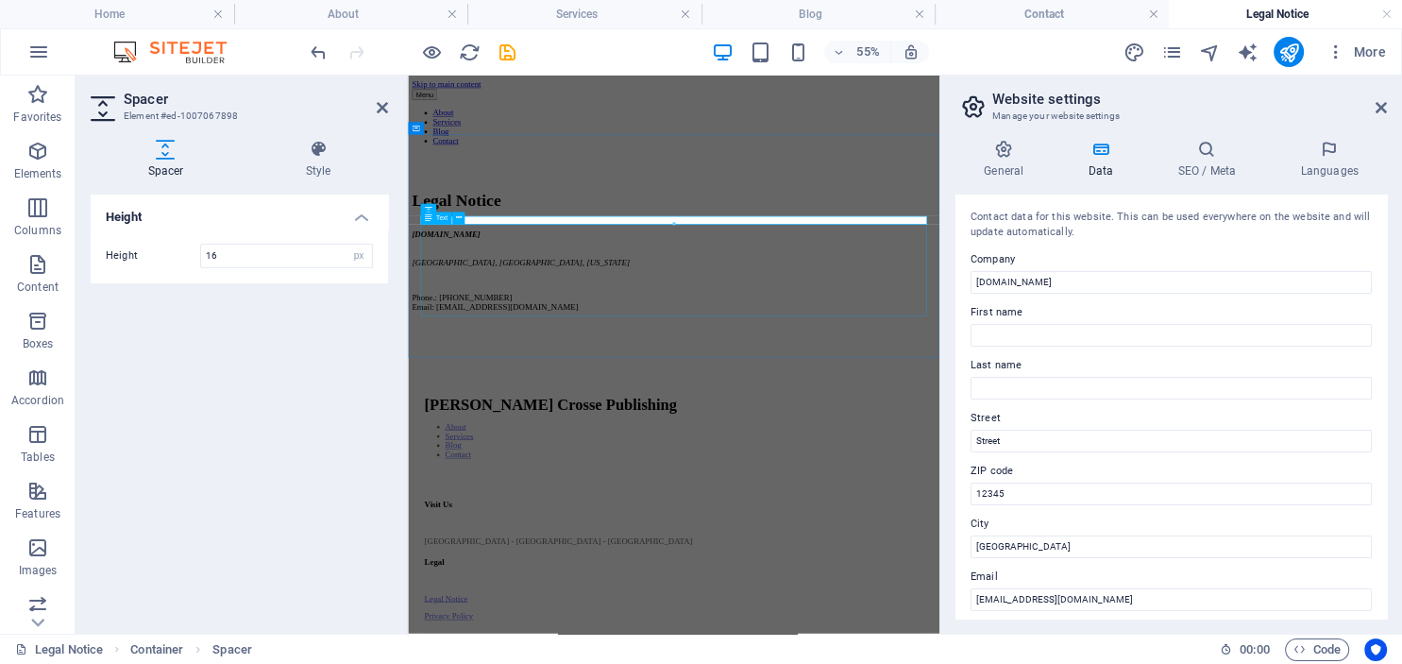
click at [710, 478] on div "[DOMAIN_NAME] [GEOGRAPHIC_DATA], [GEOGRAPHIC_DATA], [US_STATE] Phone.: [PHONE_N…" at bounding box center [890, 430] width 951 height 149
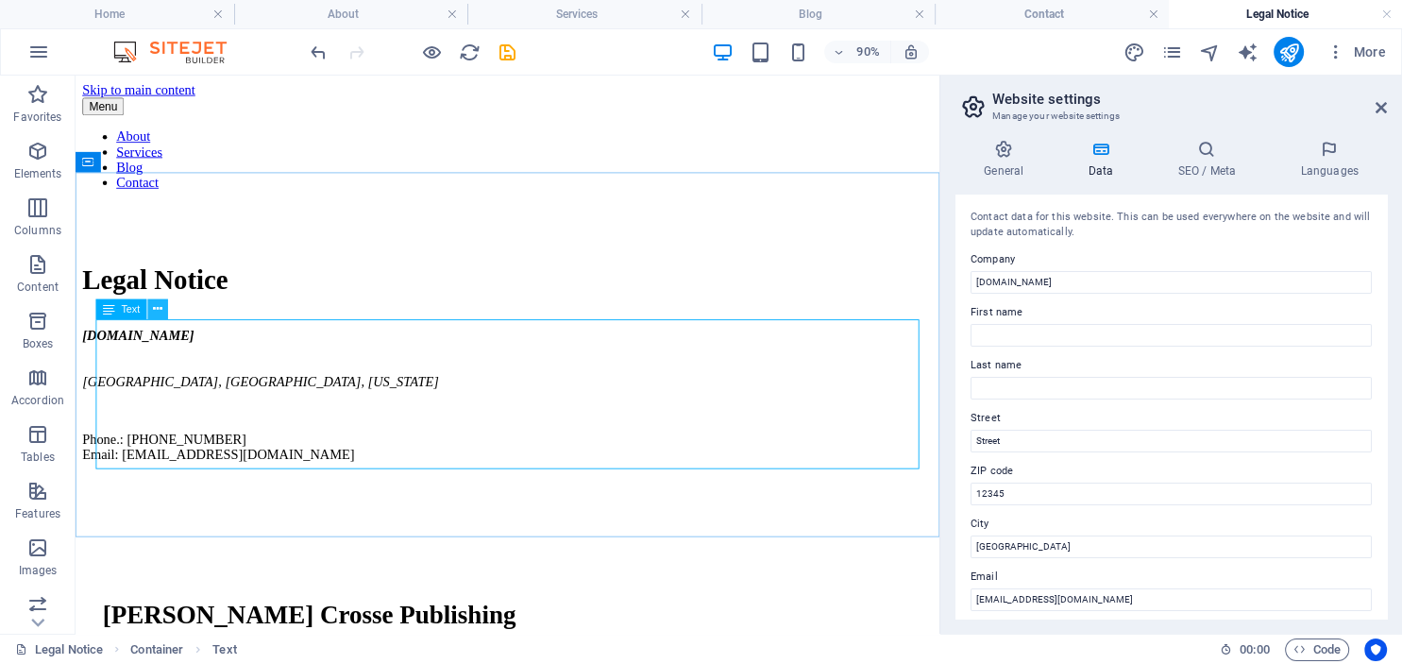
click at [156, 311] on icon at bounding box center [157, 309] width 9 height 18
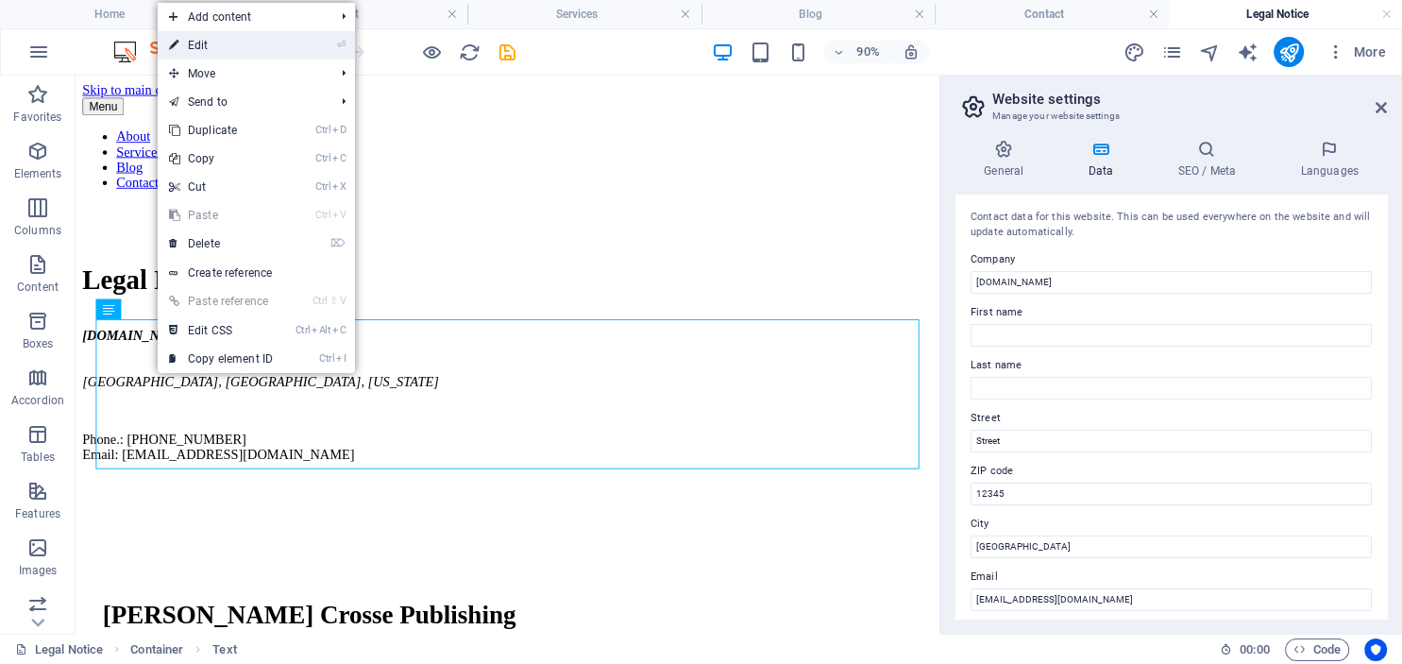
click at [206, 40] on link "⏎ Edit" at bounding box center [221, 45] width 126 height 28
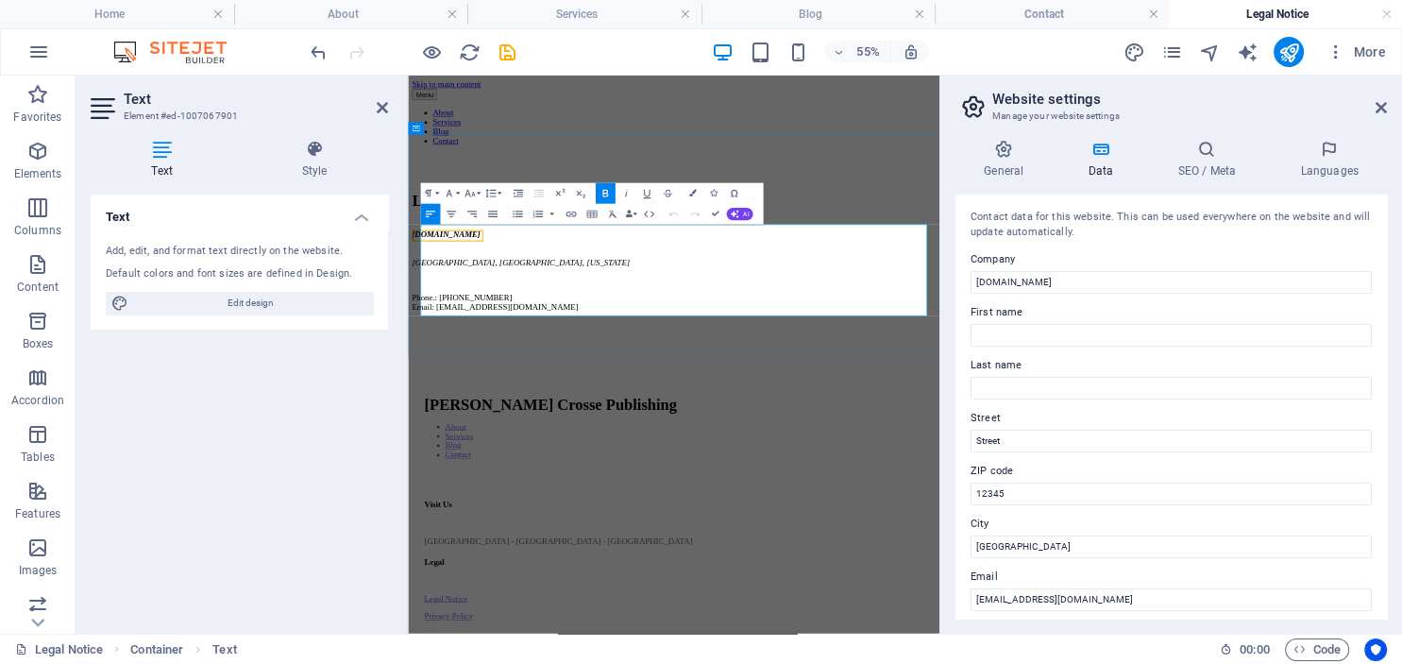
click at [517, 424] on address "[DOMAIN_NAME] [GEOGRAPHIC_DATA], [GEOGRAPHIC_DATA], [US_STATE]" at bounding box center [890, 390] width 951 height 68
click at [523, 424] on address "[DOMAIN_NAME] [GEOGRAPHIC_DATA], [GEOGRAPHIC_DATA], [US_STATE]" at bounding box center [890, 390] width 951 height 68
click at [756, 423] on address "[DOMAIN_NAME] [GEOGRAPHIC_DATA], [GEOGRAPHIC_DATA], [GEOGRAPHIC_DATA], [US_STAT…" at bounding box center [890, 390] width 951 height 68
click at [937, 456] on p at bounding box center [890, 447] width 951 height 17
click at [1167, 285] on div "Legal Notice [DOMAIN_NAME] [GEOGRAPHIC_DATA], [GEOGRAPHIC_DATA], [GEOGRAPHIC_DA…" at bounding box center [890, 394] width 951 height 219
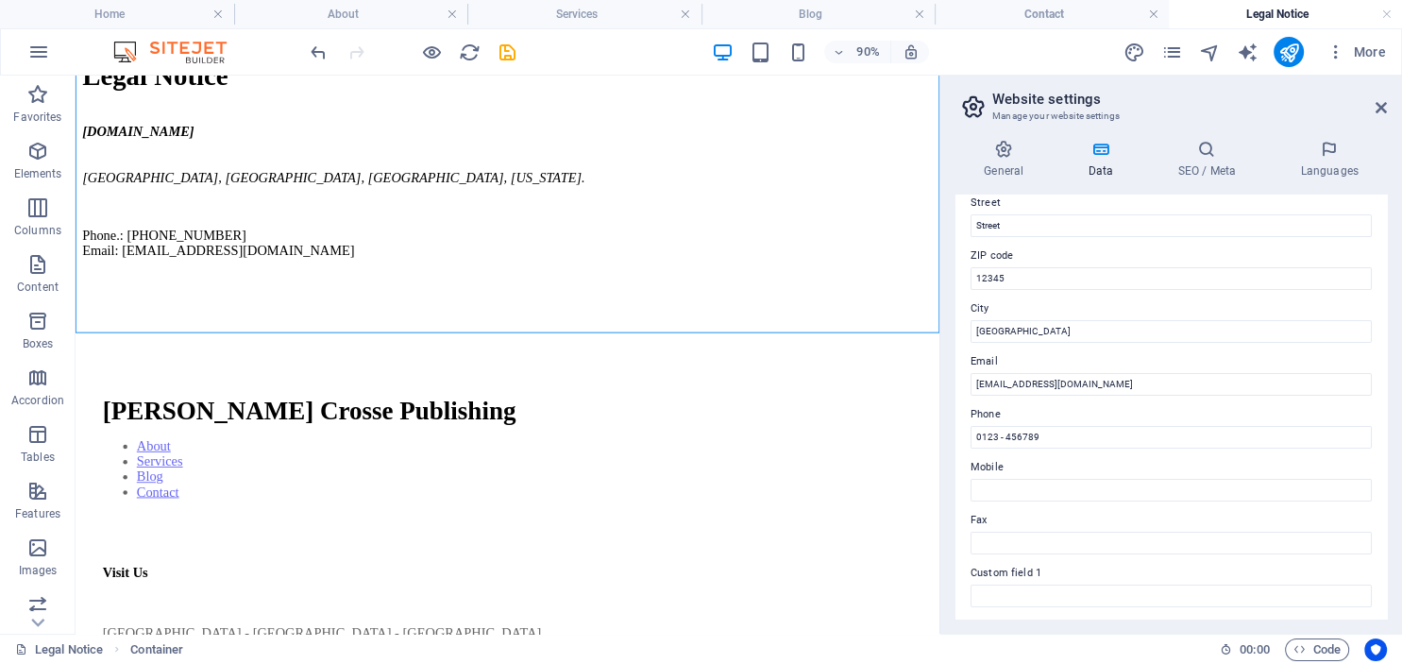
scroll to position [258, 0]
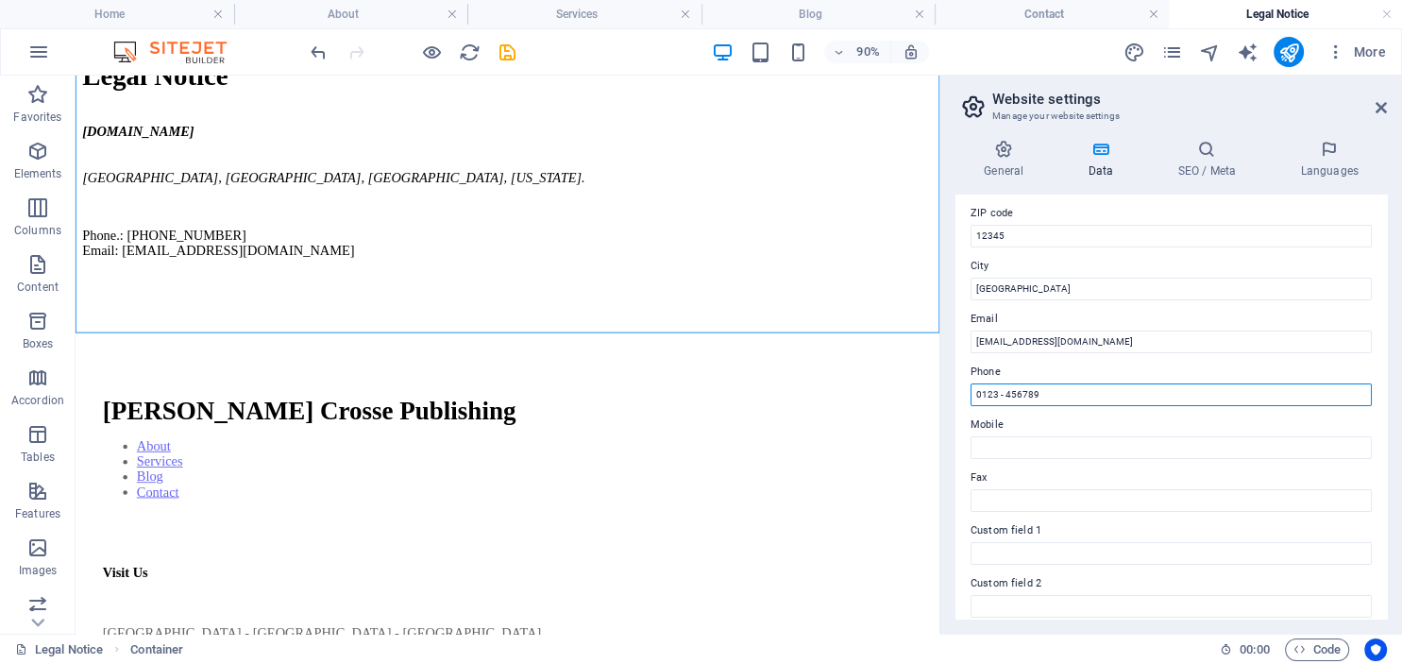
click at [1050, 390] on input "0123 - 456789" at bounding box center [1170, 394] width 401 height 23
type input "0"
type input "Aud: [PHONE_NUMBER]"
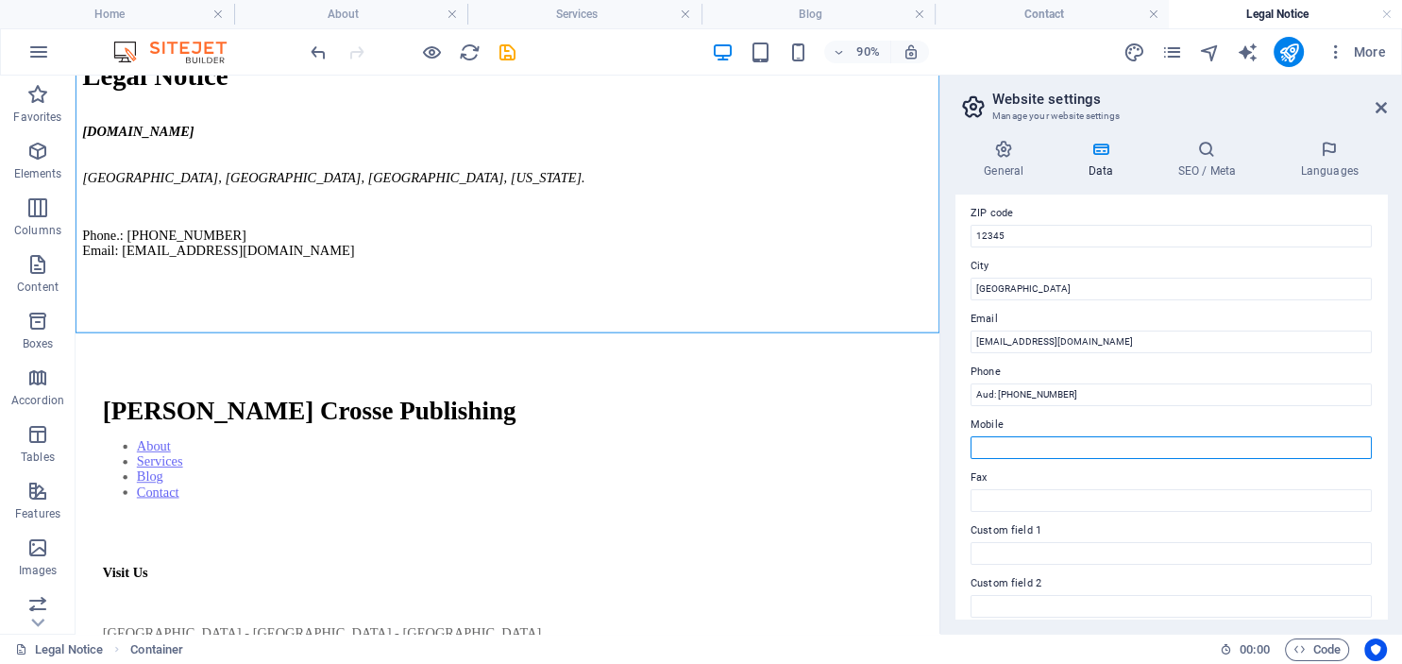
click at [1001, 445] on input "Mobile" at bounding box center [1170, 447] width 401 height 23
type input "Aud: [PHONE_NUMBER]"
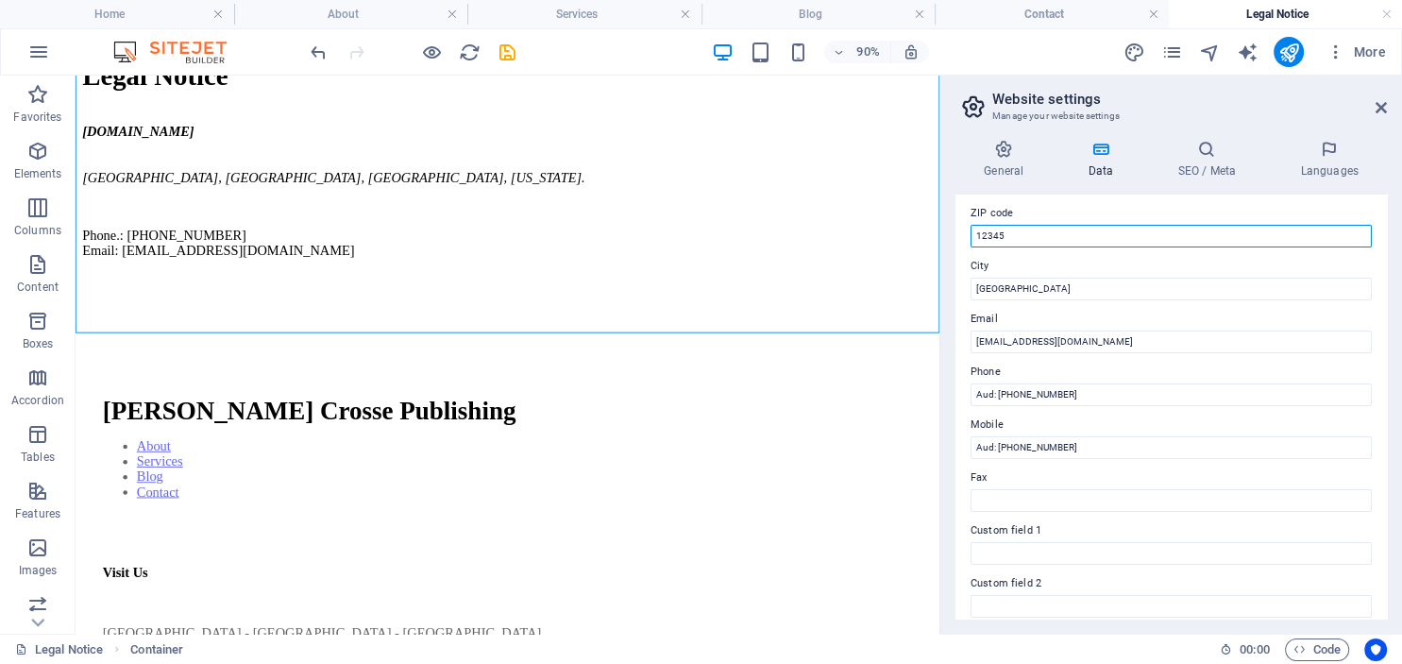
click at [1007, 238] on input "12345" at bounding box center [1170, 236] width 401 height 23
type input "1"
type input "2"
type input "3000"
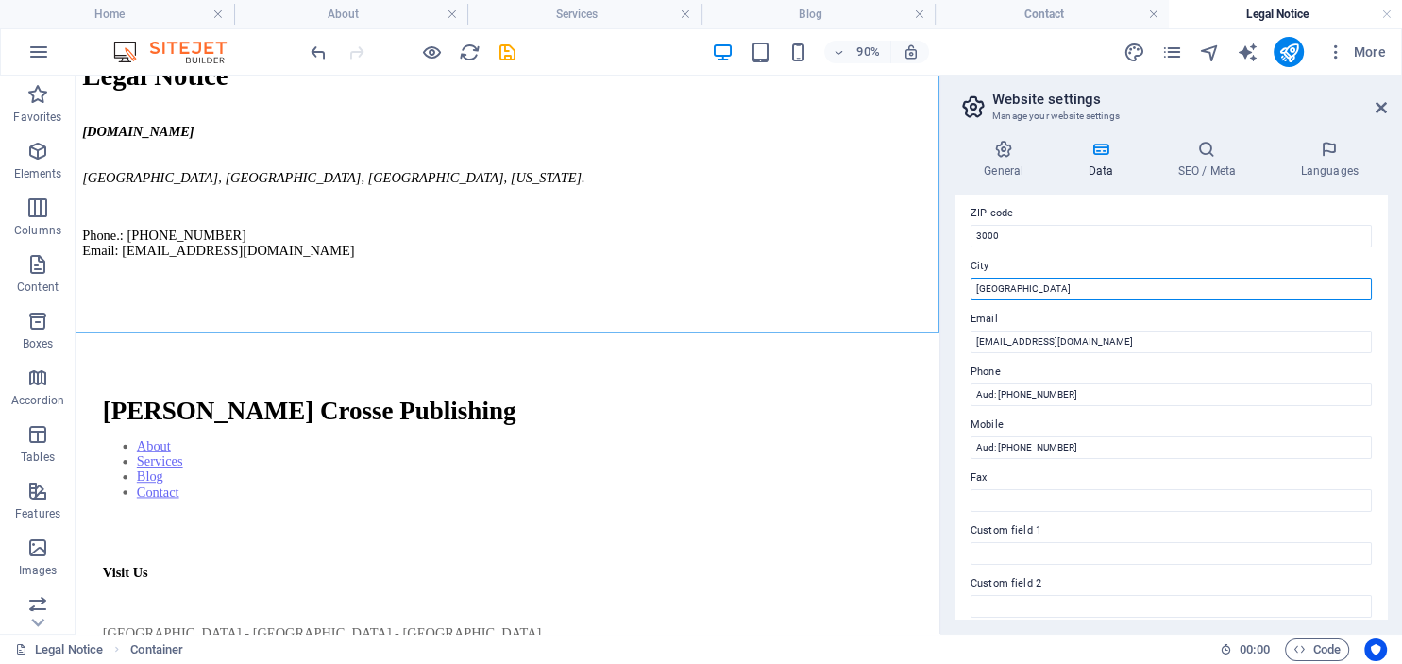
click at [1009, 289] on input "[GEOGRAPHIC_DATA]" at bounding box center [1170, 288] width 401 height 23
type input "B"
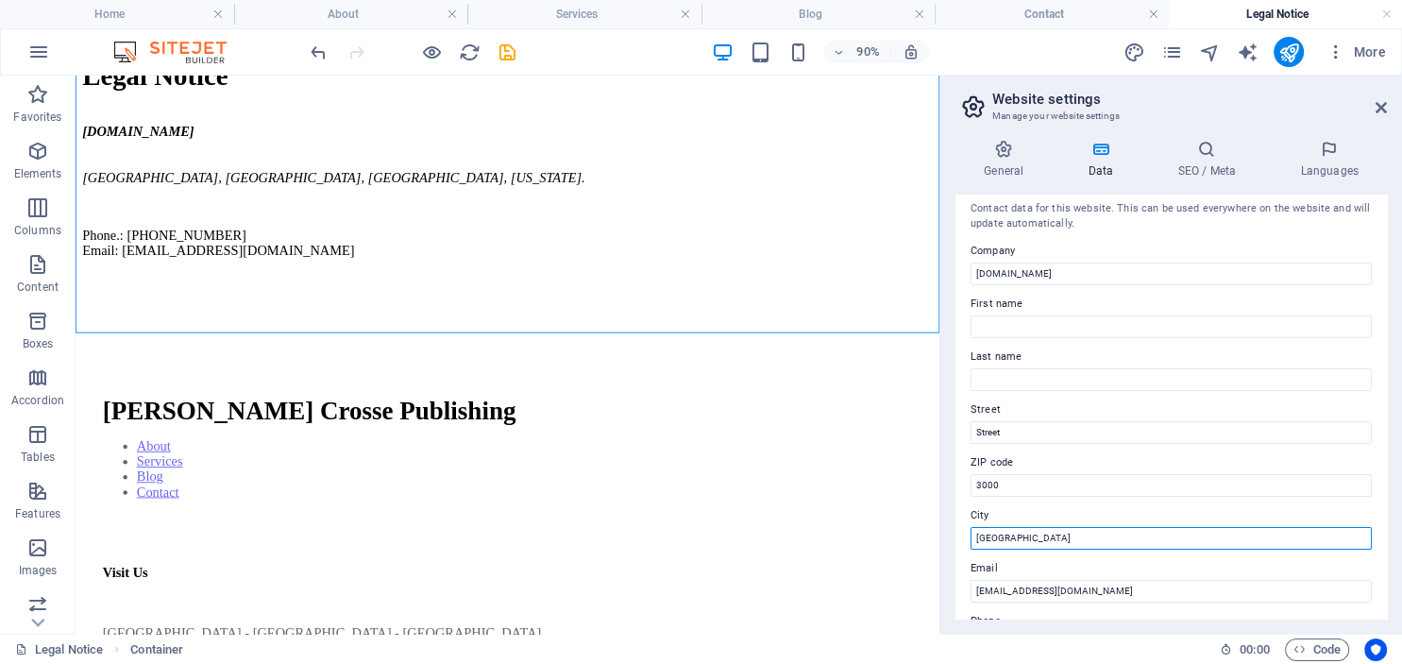
scroll to position [0, 0]
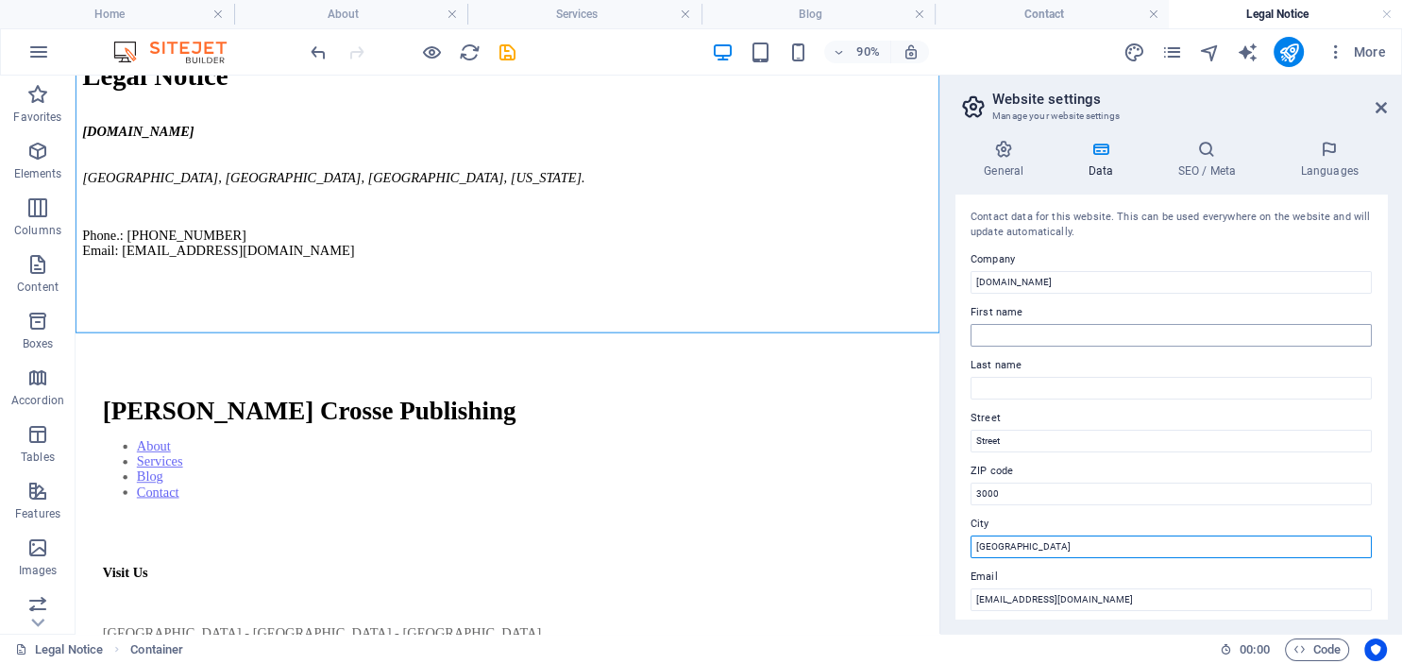
type input "[GEOGRAPHIC_DATA]"
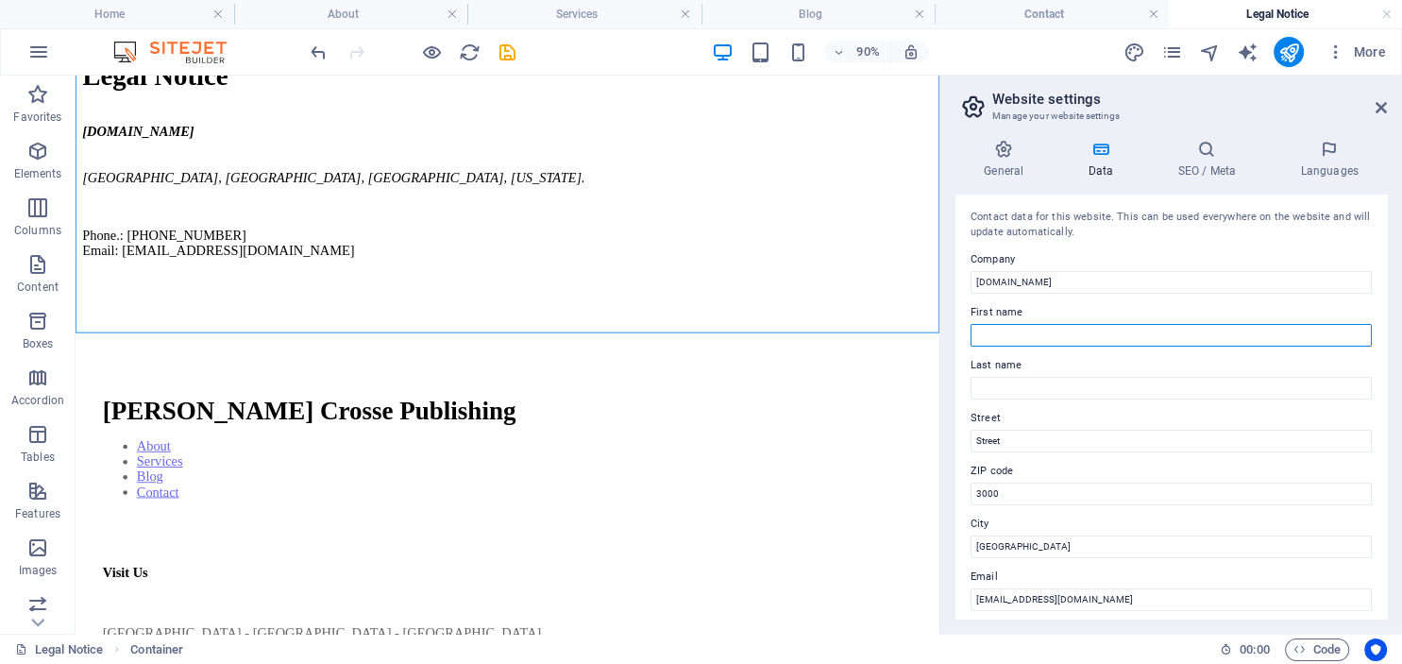
click at [1006, 334] on input "First name" at bounding box center [1170, 335] width 401 height 23
type input "[PERSON_NAME]"
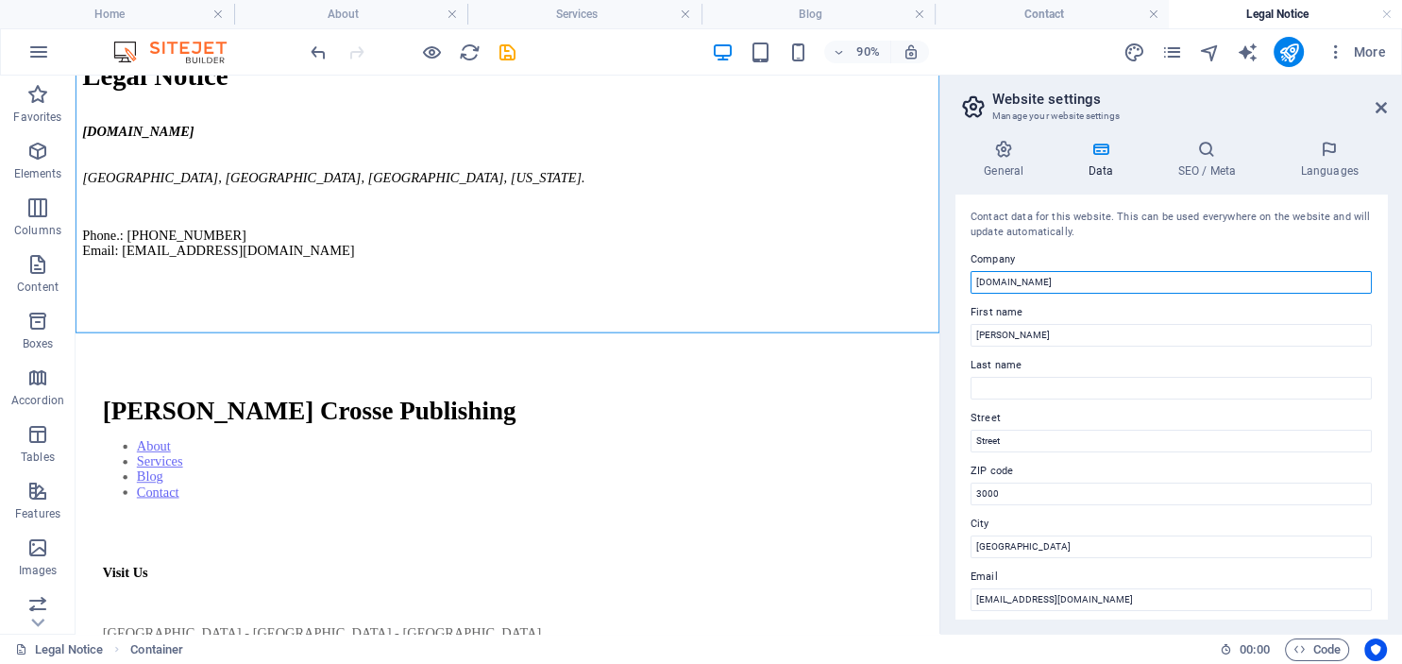
click at [1085, 281] on input "[DOMAIN_NAME]" at bounding box center [1170, 282] width 401 height 23
type input "d"
type input "[PERSON_NAME] Crosse Publishing"
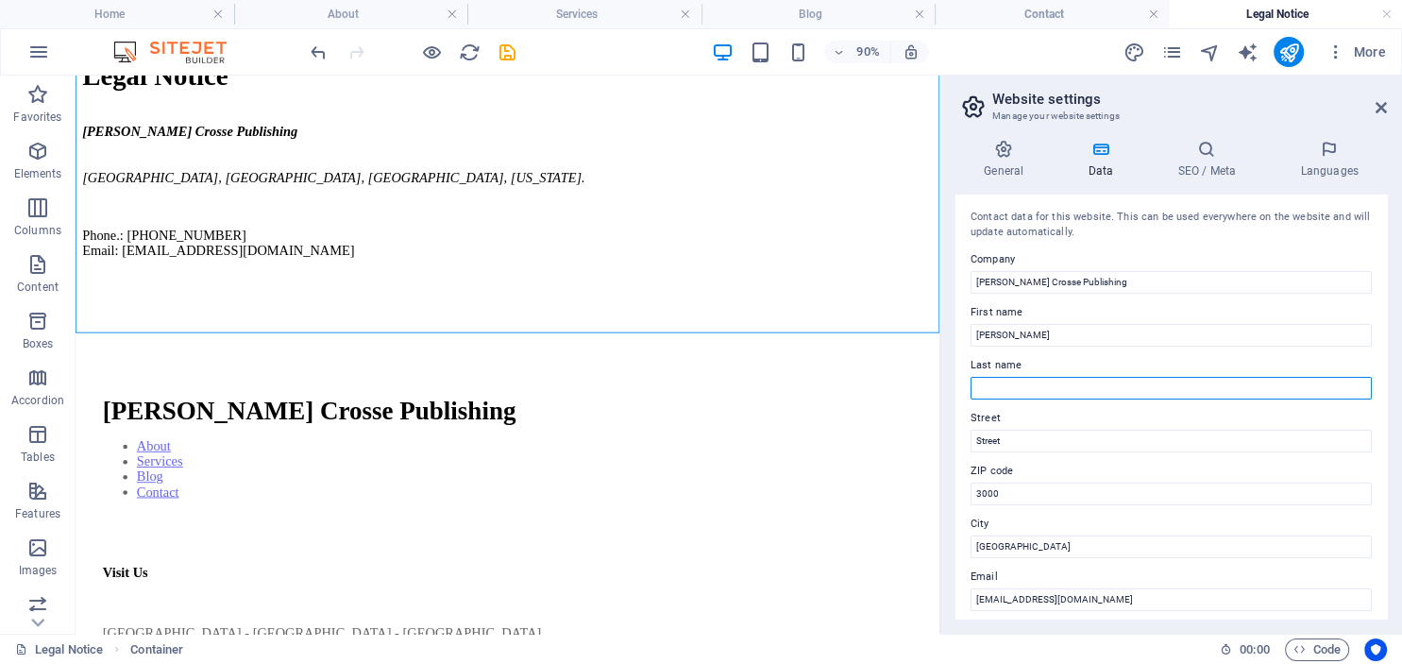
click at [1003, 383] on input "Last name" at bounding box center [1170, 388] width 401 height 23
type input "North"
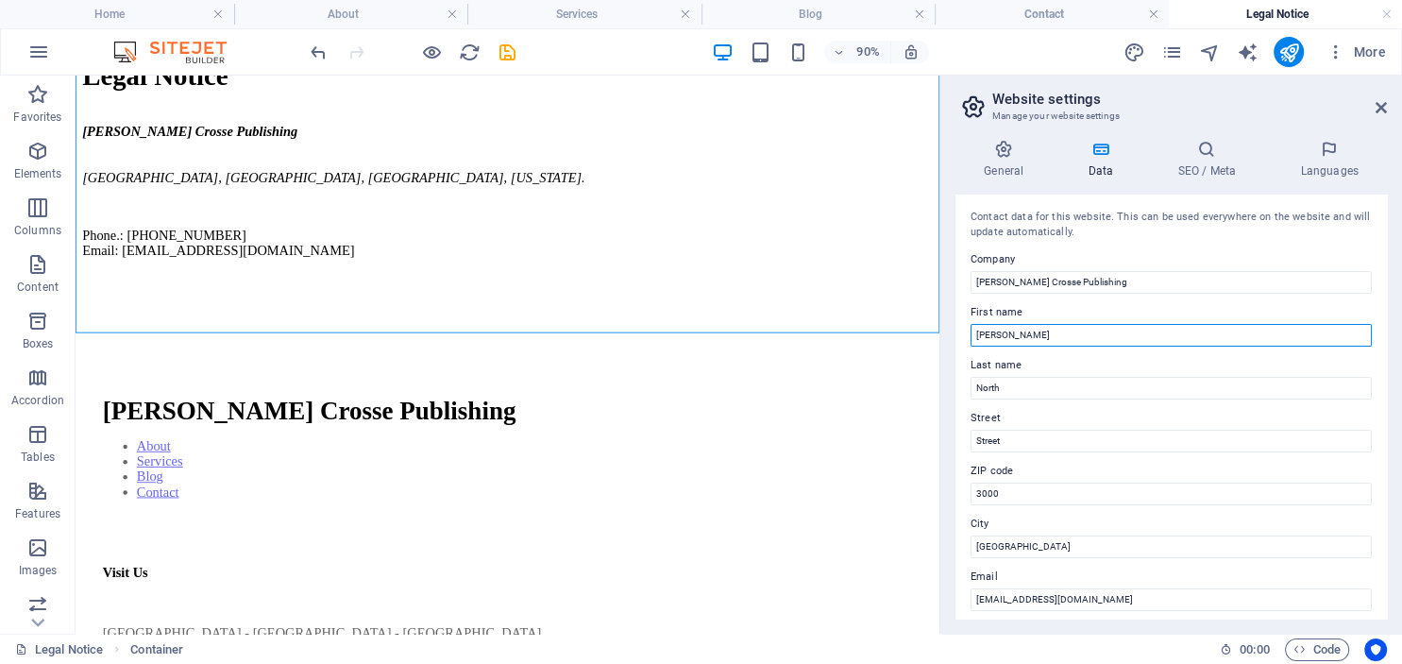
click at [1062, 330] on input "[PERSON_NAME]" at bounding box center [1170, 335] width 401 height 23
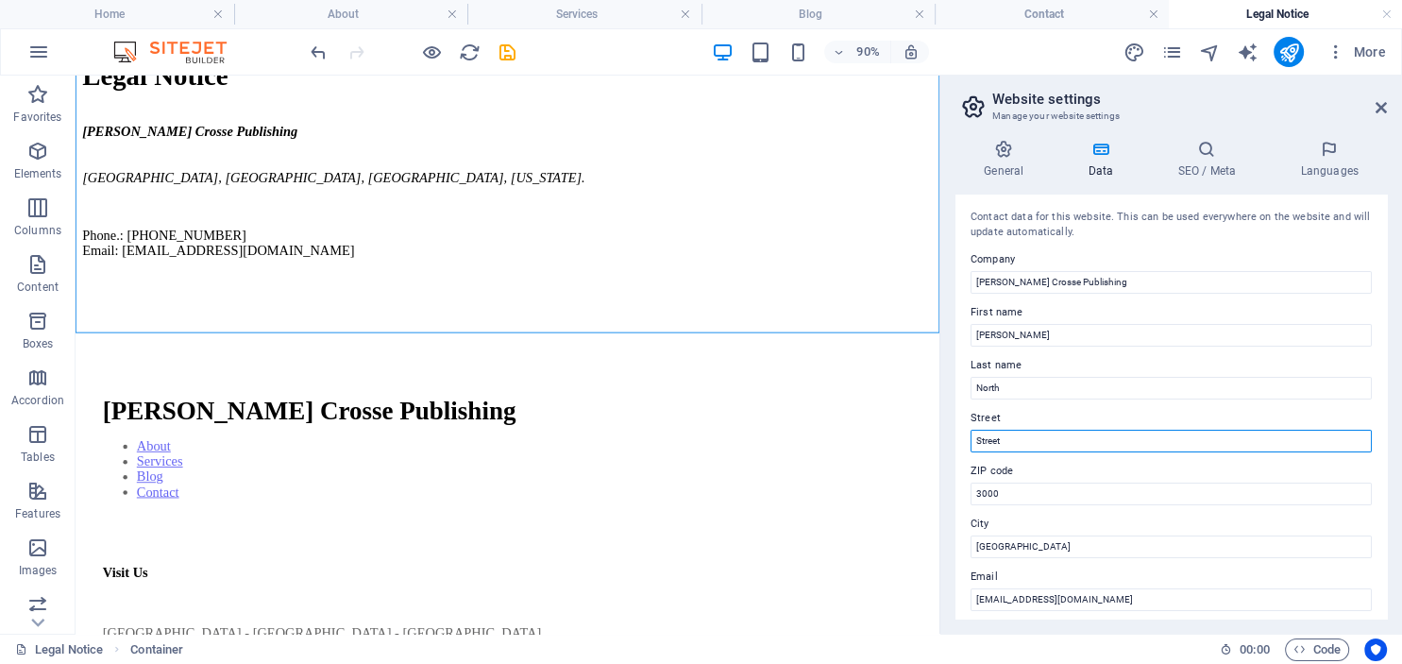
click at [1025, 445] on input "Street" at bounding box center [1170, 440] width 401 height 23
type input "S"
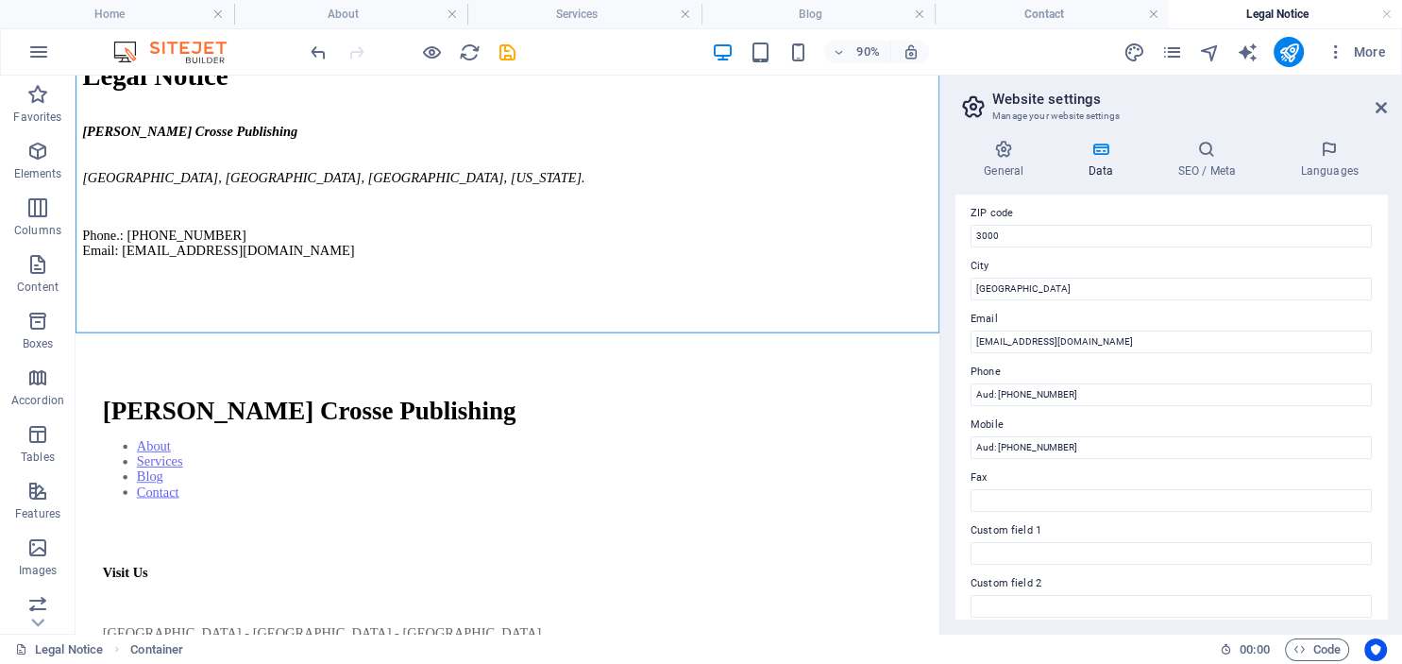
scroll to position [301, 0]
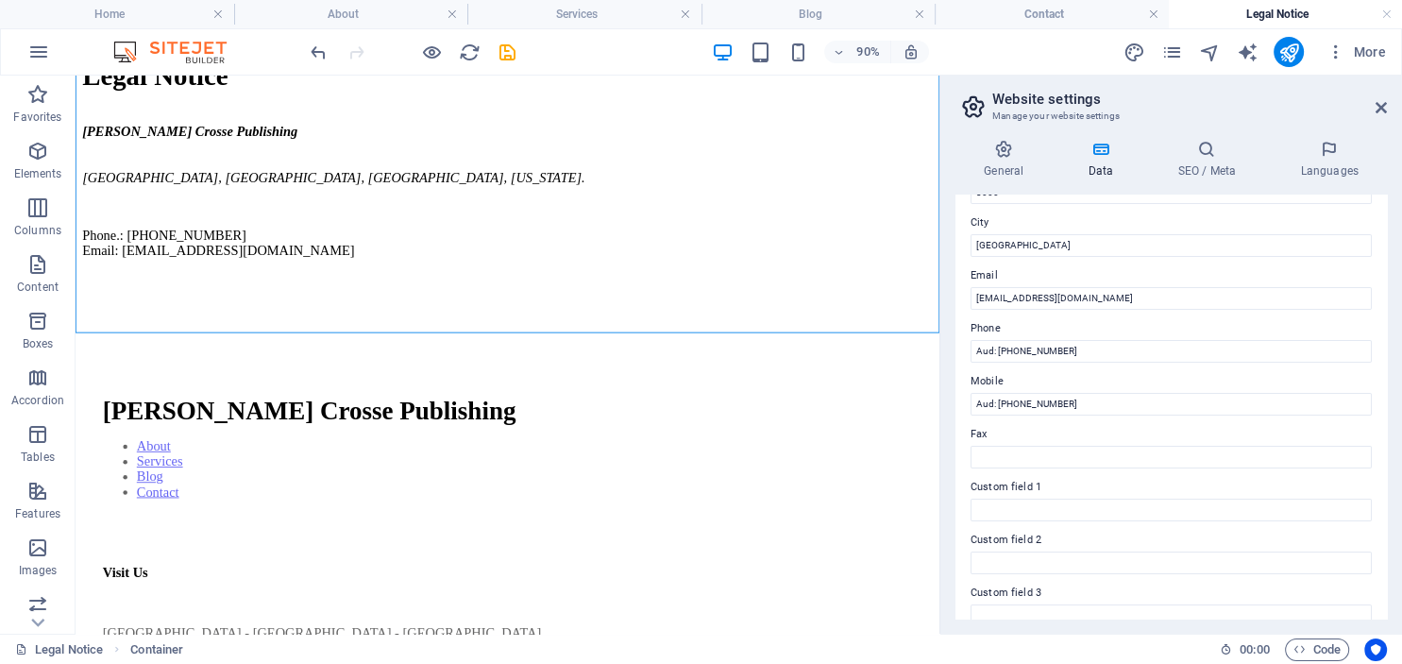
click at [1062, 481] on label "Custom field 1" at bounding box center [1170, 487] width 401 height 23
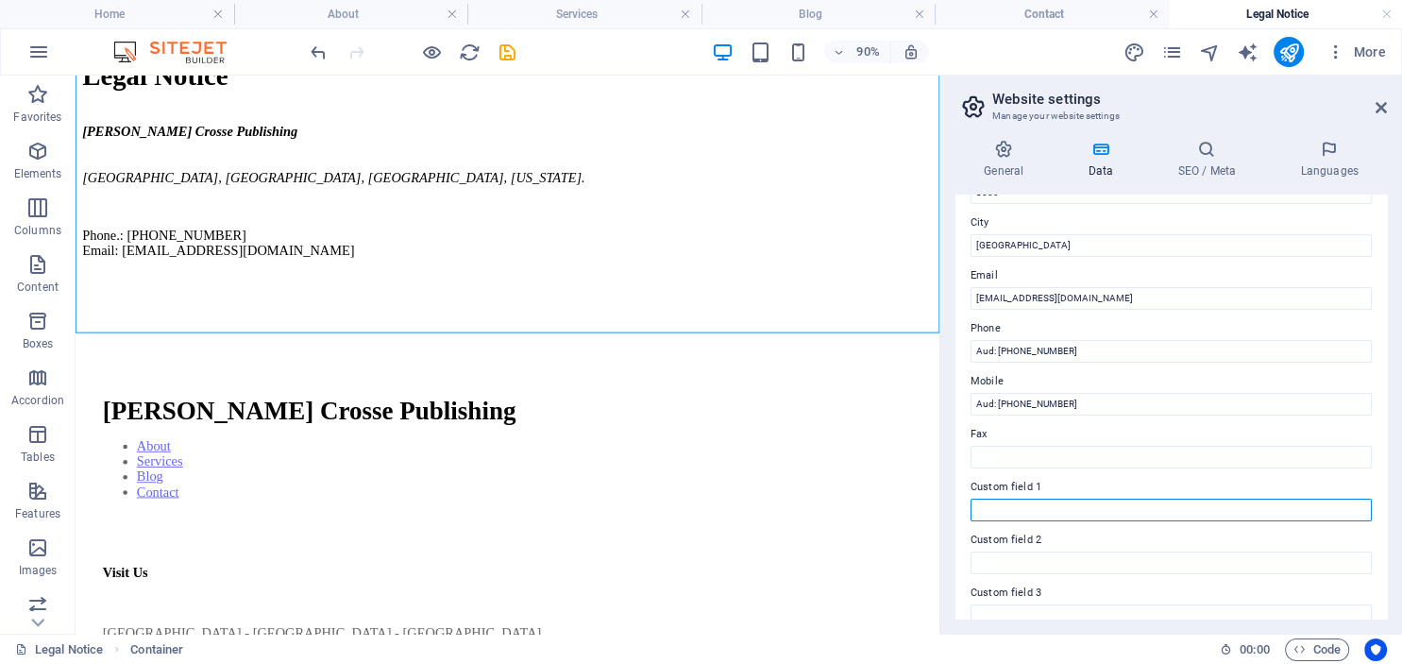
click at [1062, 498] on input "Custom field 1" at bounding box center [1170, 509] width 401 height 23
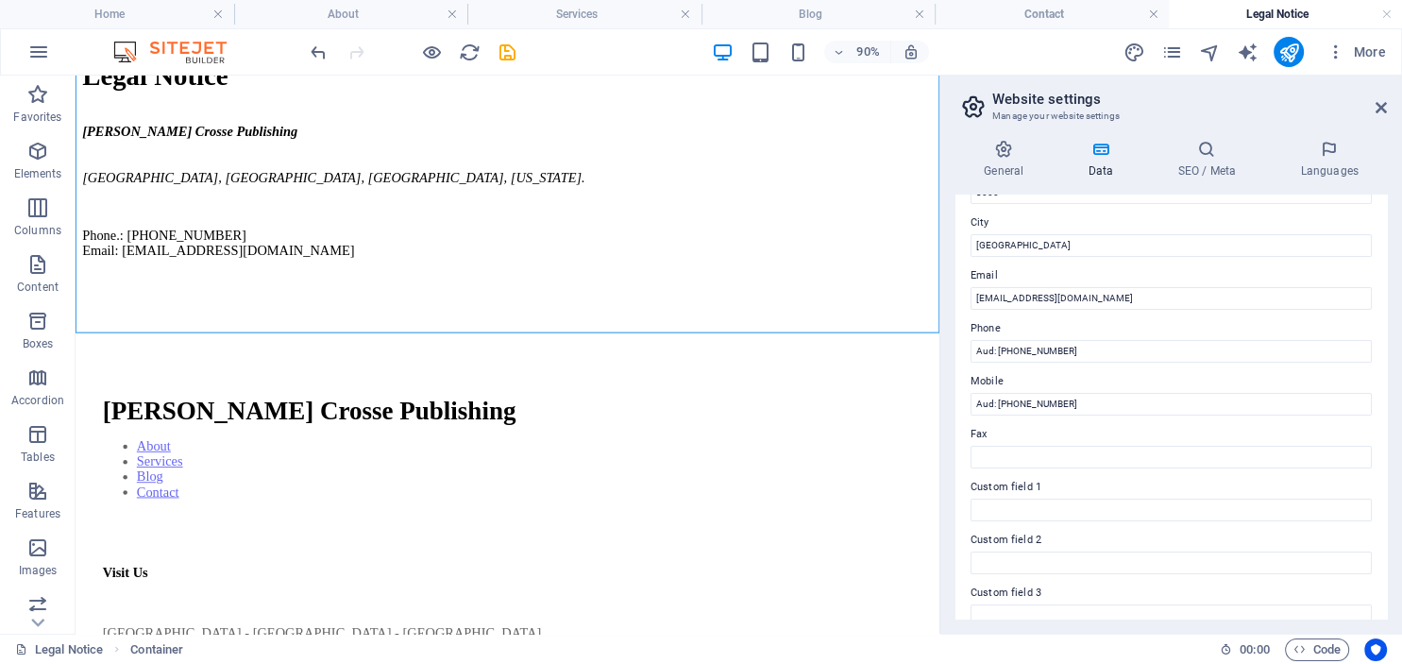
click at [1014, 486] on label "Custom field 1" at bounding box center [1170, 487] width 401 height 23
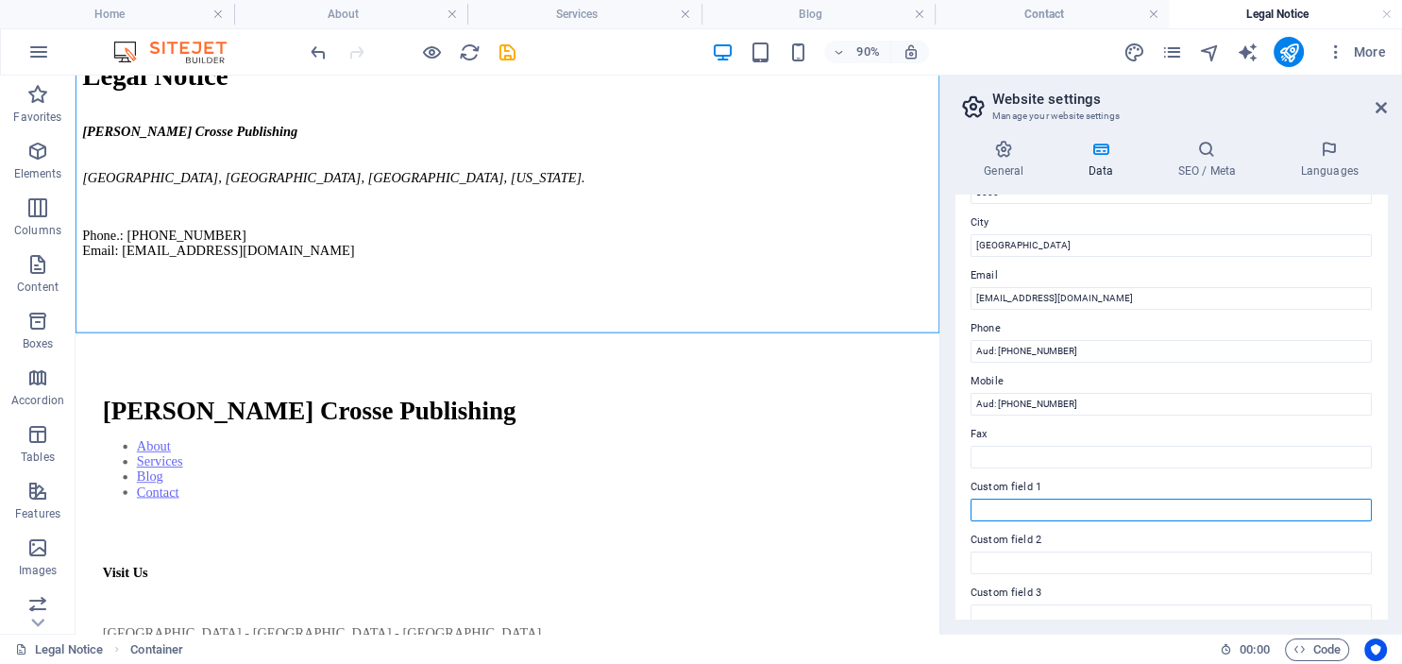
click at [1014, 498] on input "Custom field 1" at bounding box center [1170, 509] width 401 height 23
type input "[DOMAIN_NAME]"
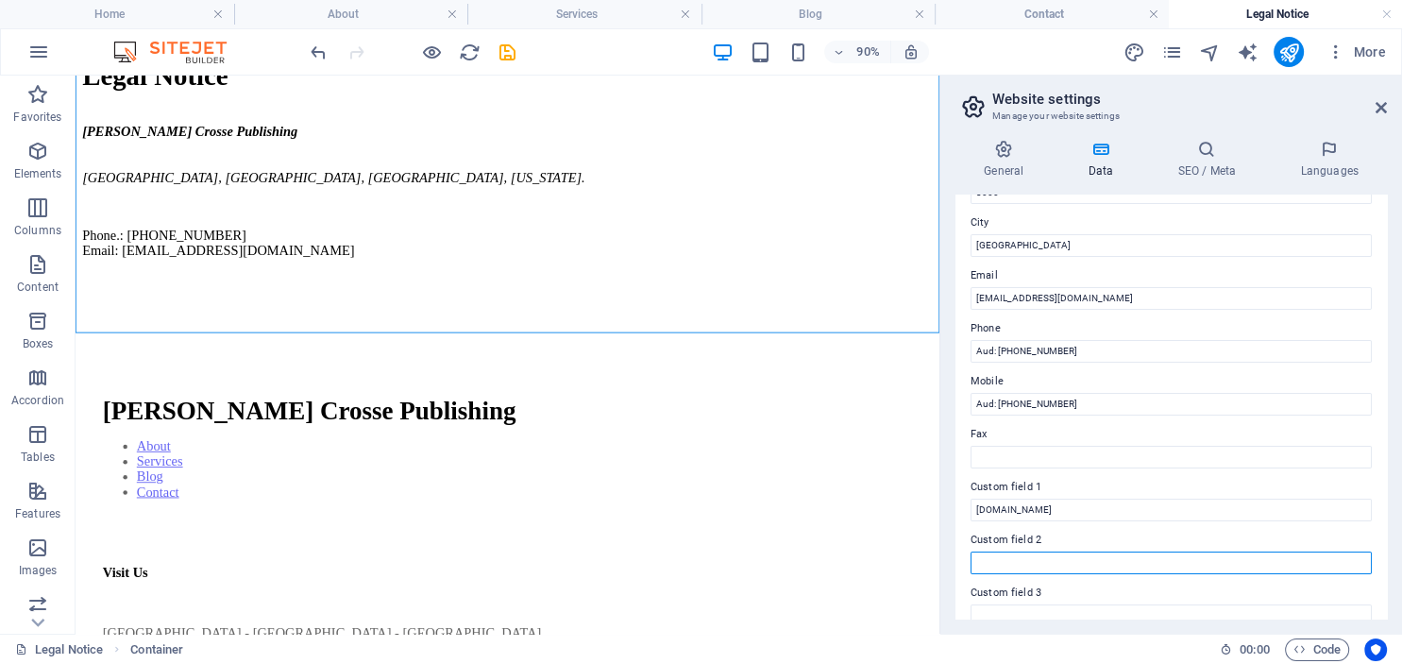
click at [1010, 568] on input "Custom field 2" at bounding box center [1170, 562] width 401 height 23
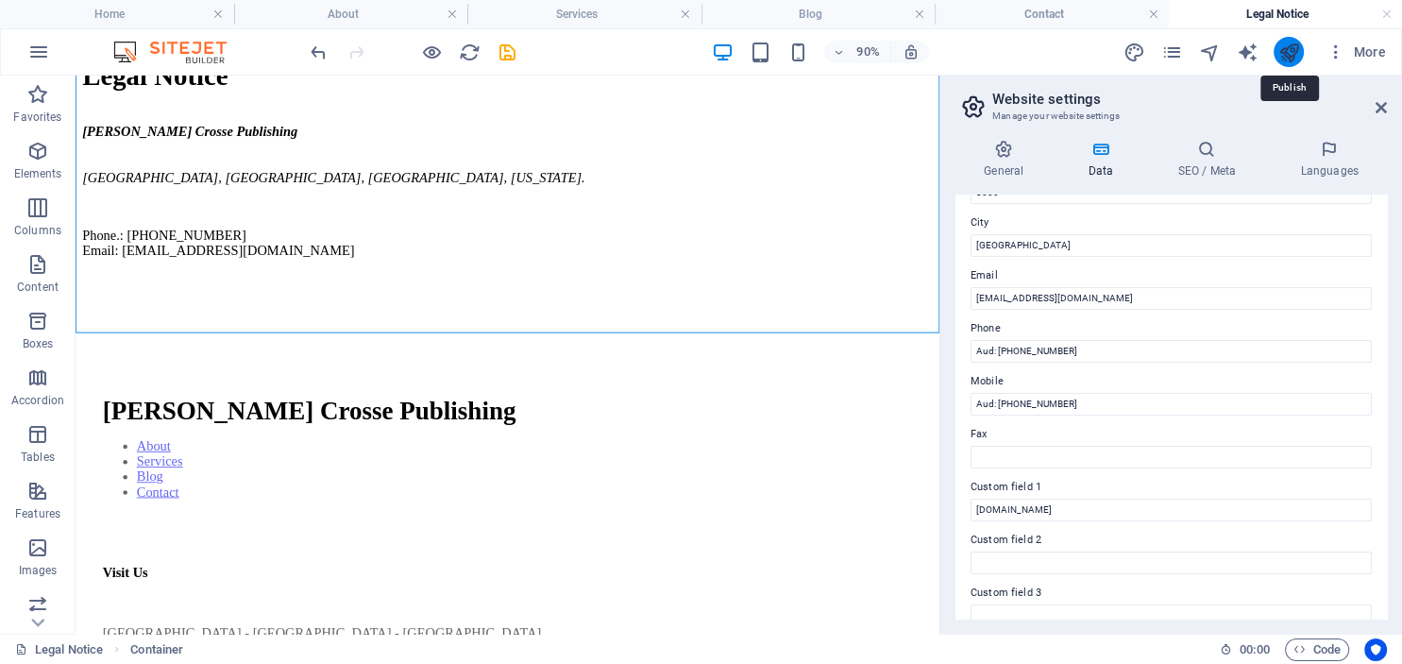
click at [1292, 48] on icon "publish" at bounding box center [1288, 53] width 22 height 22
